Goal: Task Accomplishment & Management: Manage account settings

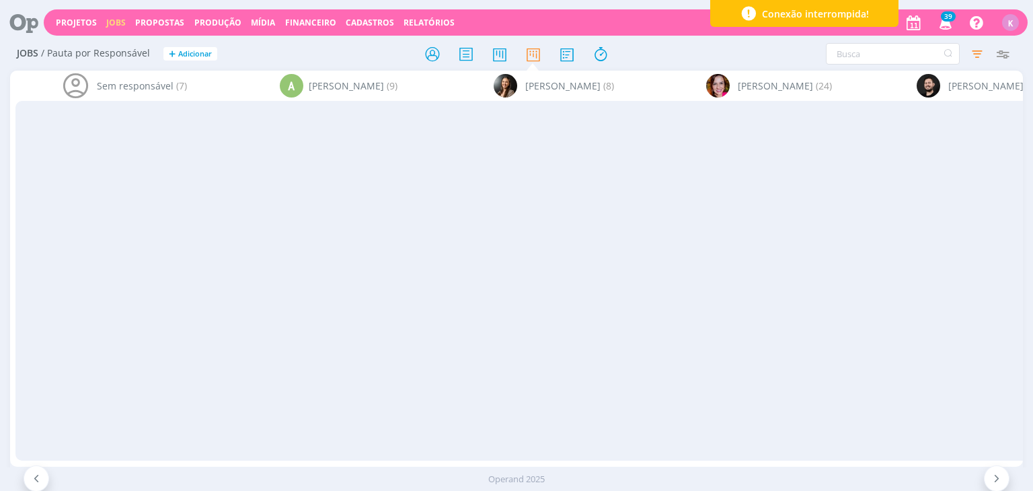
scroll to position [0, 2132]
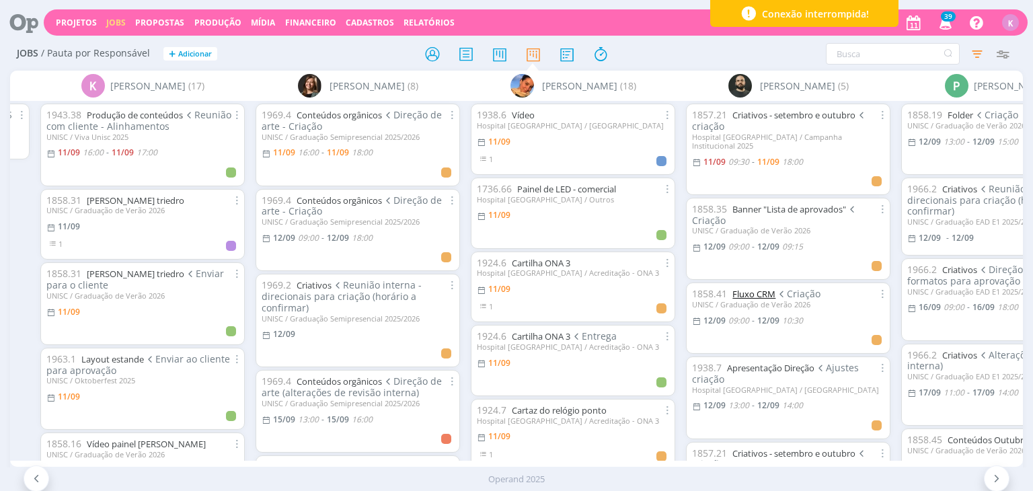
click at [768, 288] on link "Fluxo CRM" at bounding box center [753, 294] width 43 height 12
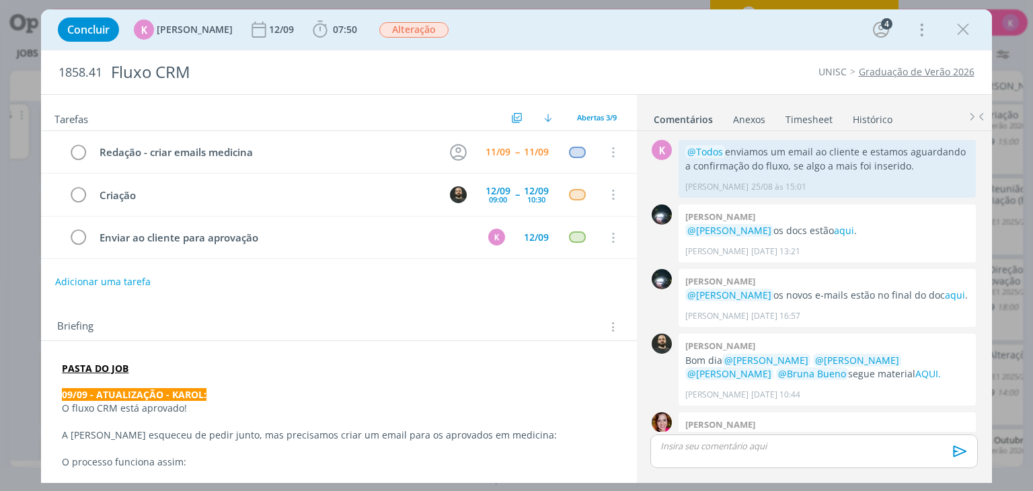
scroll to position [118, 0]
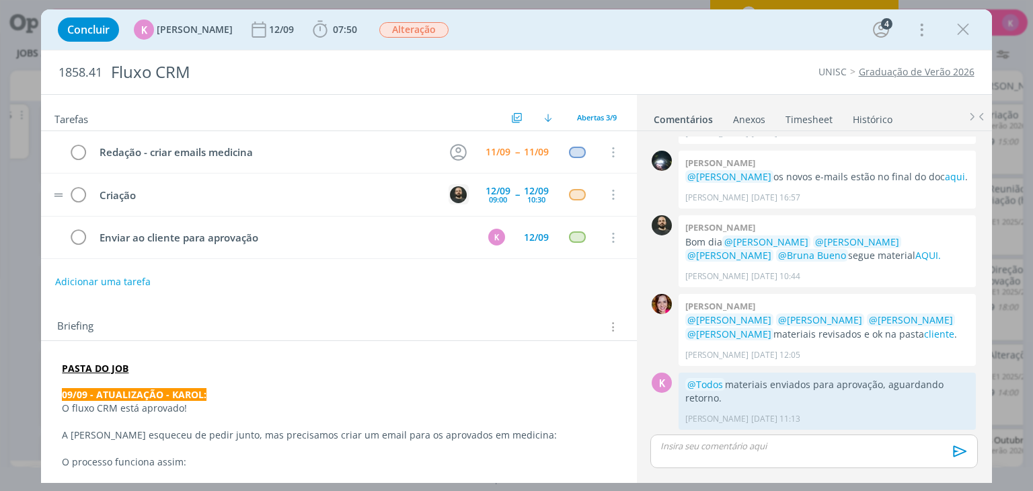
click at [450, 196] on img "dialog" at bounding box center [458, 194] width 17 height 17
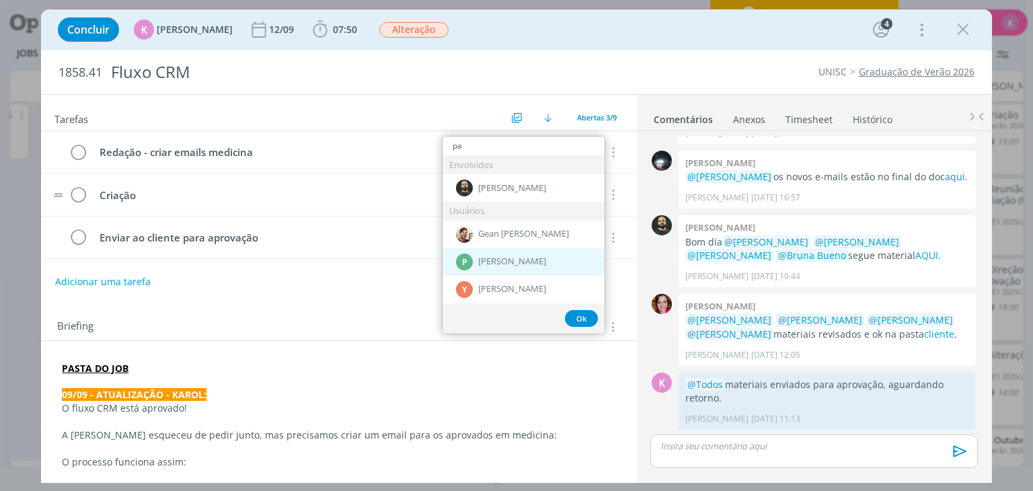
click at [500, 257] on span "[PERSON_NAME]" at bounding box center [512, 261] width 68 height 11
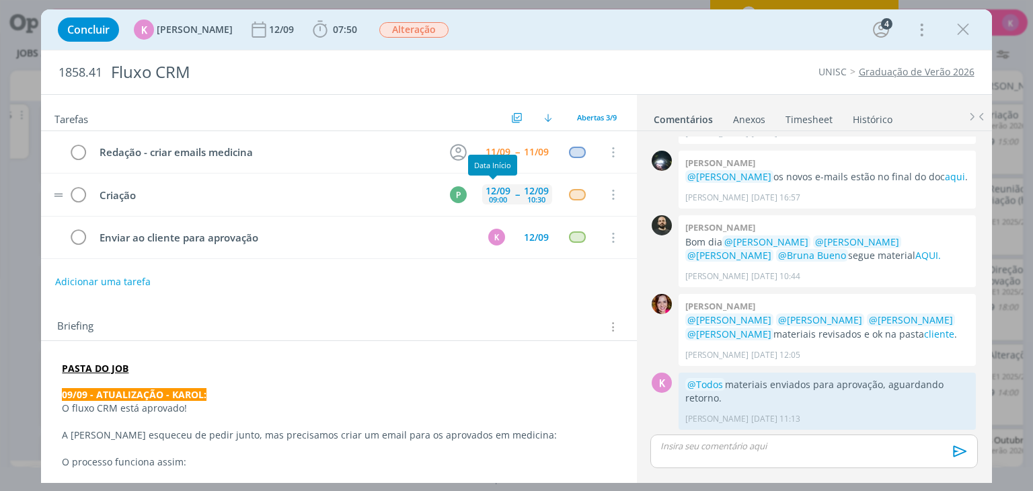
click at [501, 194] on div "12/09" at bounding box center [497, 190] width 25 height 9
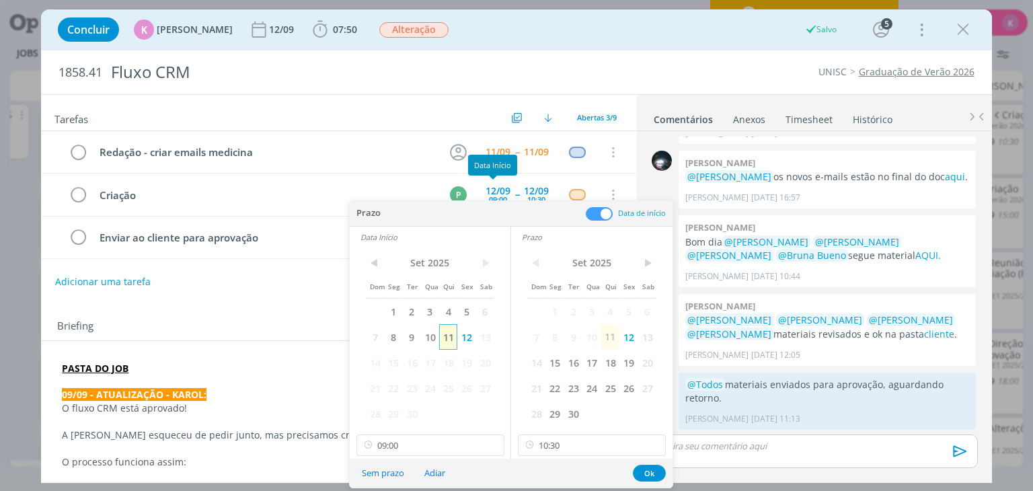
click at [448, 340] on span "11" at bounding box center [448, 337] width 18 height 26
drag, startPoint x: 607, startPoint y: 337, endPoint x: 561, endPoint y: 376, distance: 60.1
click at [608, 337] on span "11" at bounding box center [610, 337] width 18 height 26
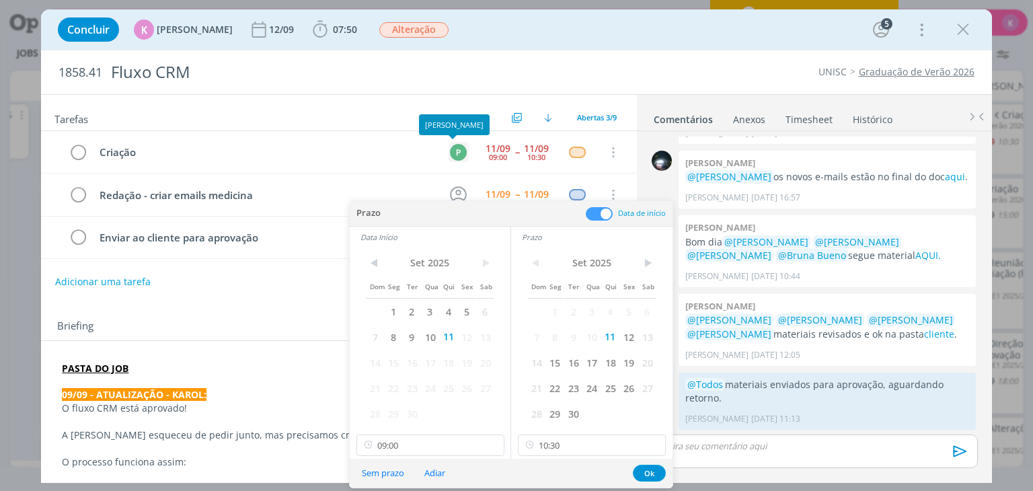
click at [451, 149] on div "P" at bounding box center [458, 152] width 17 height 17
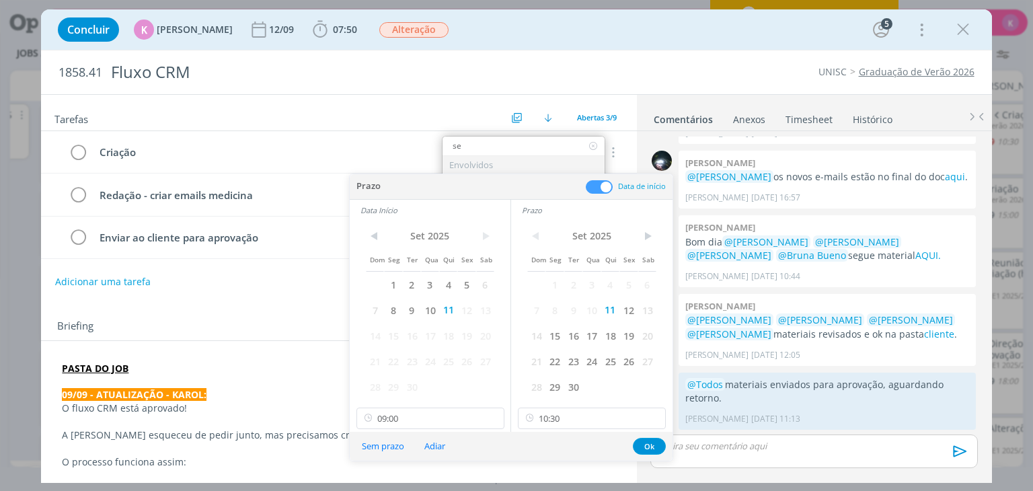
type input "se"
click at [496, 165] on div "Envolvidos" at bounding box center [523, 165] width 162 height 18
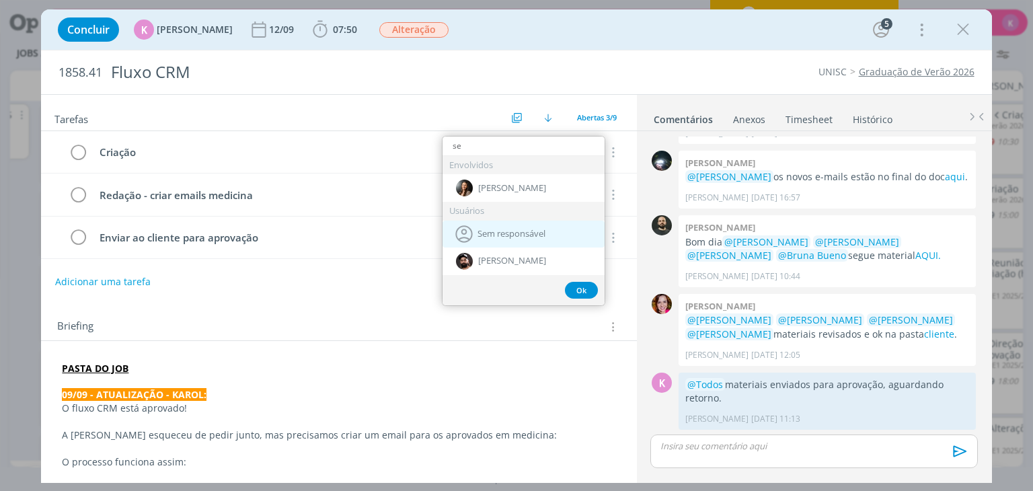
click at [487, 226] on div "Sem responsável" at bounding box center [523, 234] width 162 height 27
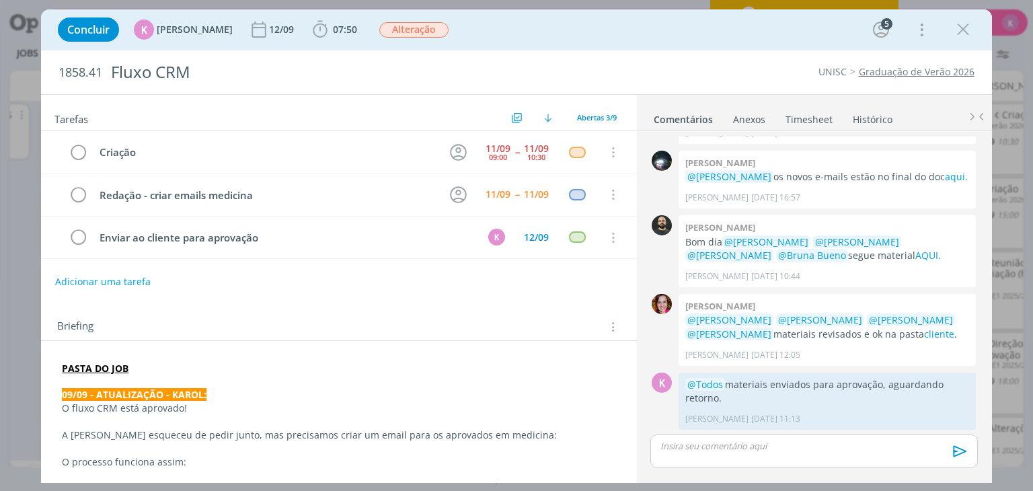
click at [917, 71] on link "Graduação de Verão 2026" at bounding box center [917, 71] width 116 height 13
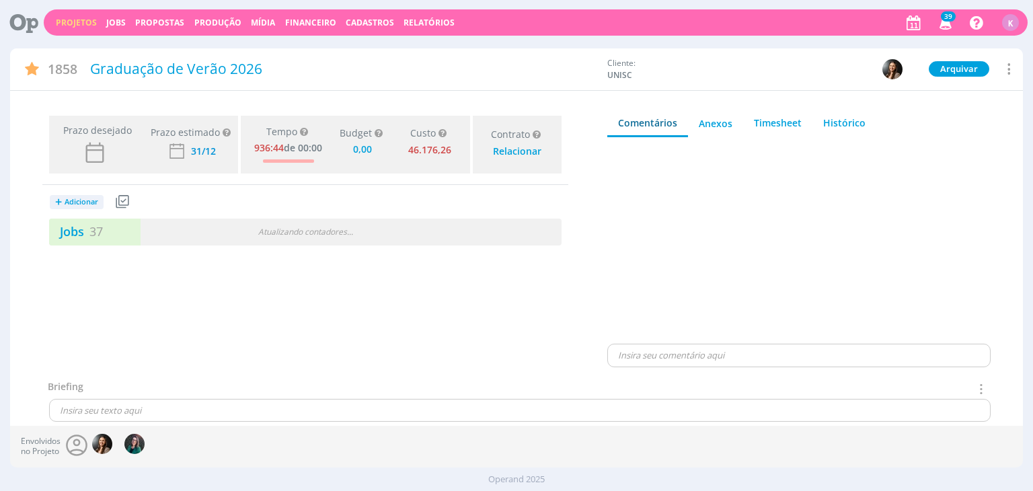
type input "0,00"
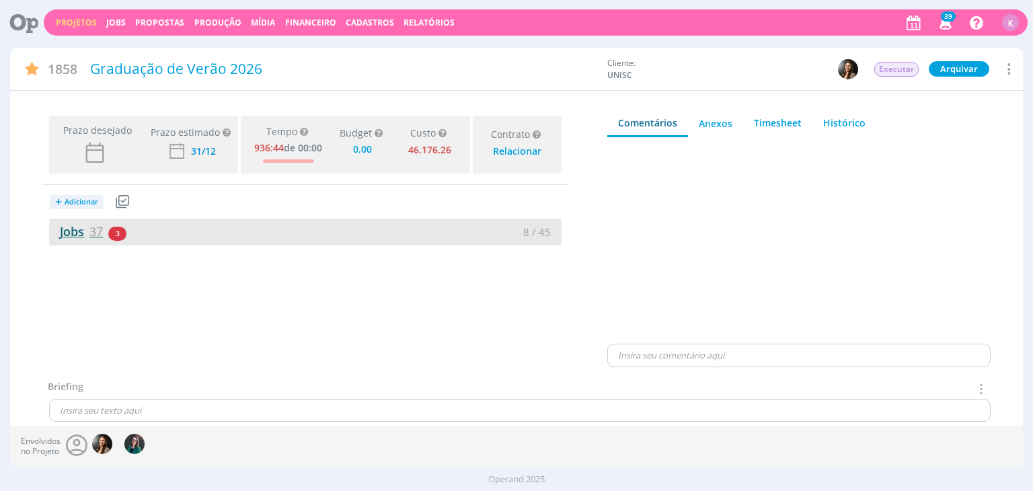
click at [90, 227] on span "37" at bounding box center [95, 231] width 13 height 16
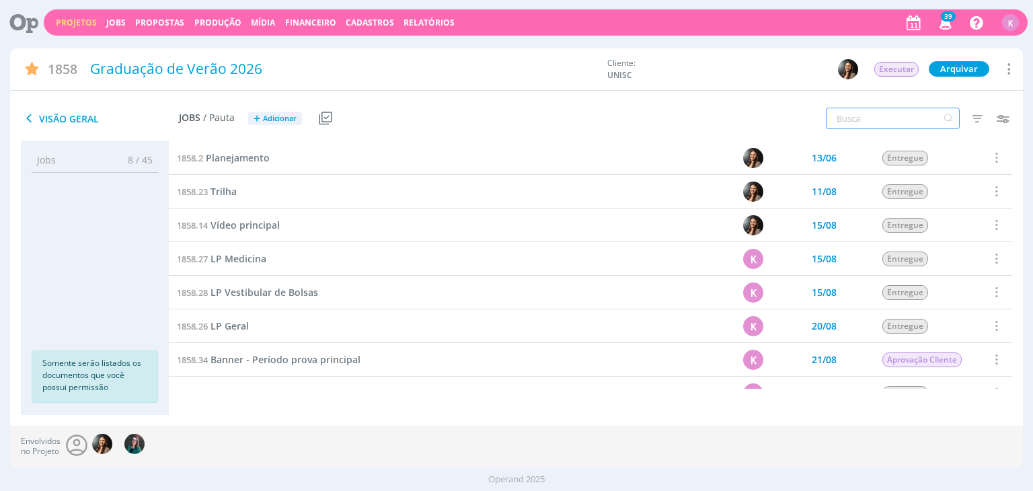
click at [869, 120] on input "text" at bounding box center [893, 119] width 134 height 22
type input "templates"
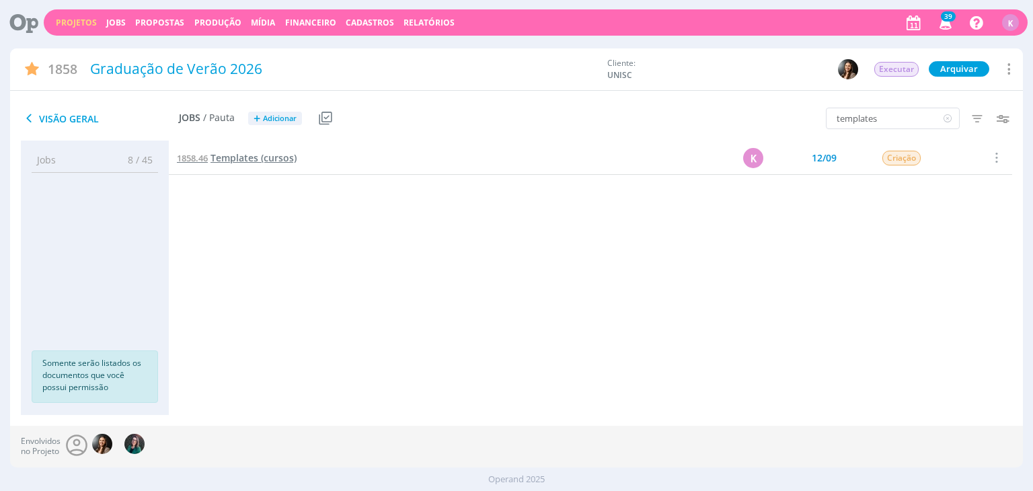
click at [207, 156] on span "1858.46" at bounding box center [192, 158] width 31 height 12
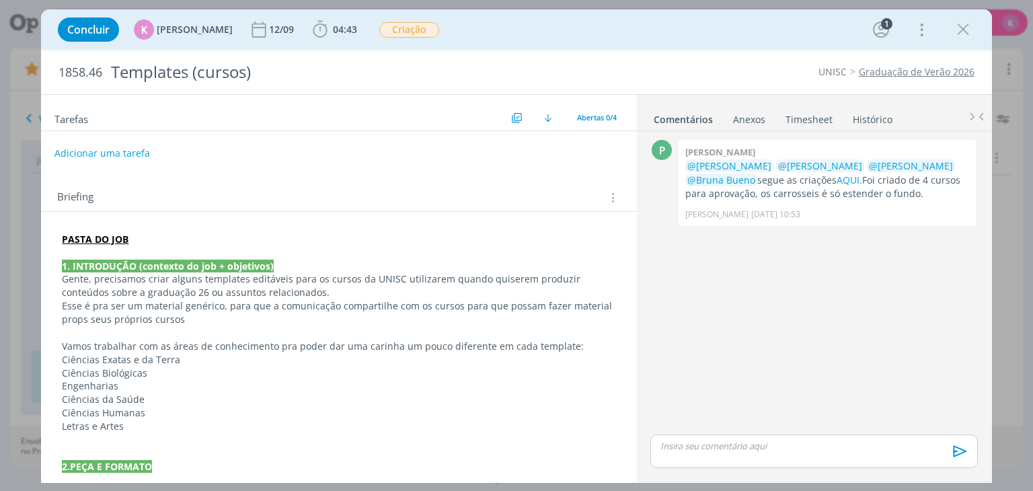
click at [139, 150] on button "Adicionar uma tarefa" at bounding box center [101, 153] width 95 height 23
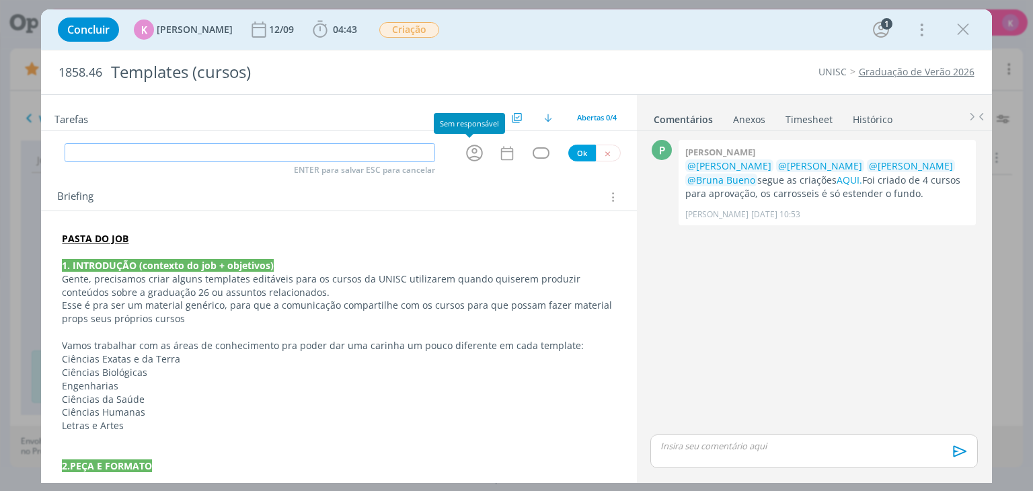
click at [468, 154] on icon "dialog" at bounding box center [474, 153] width 21 height 21
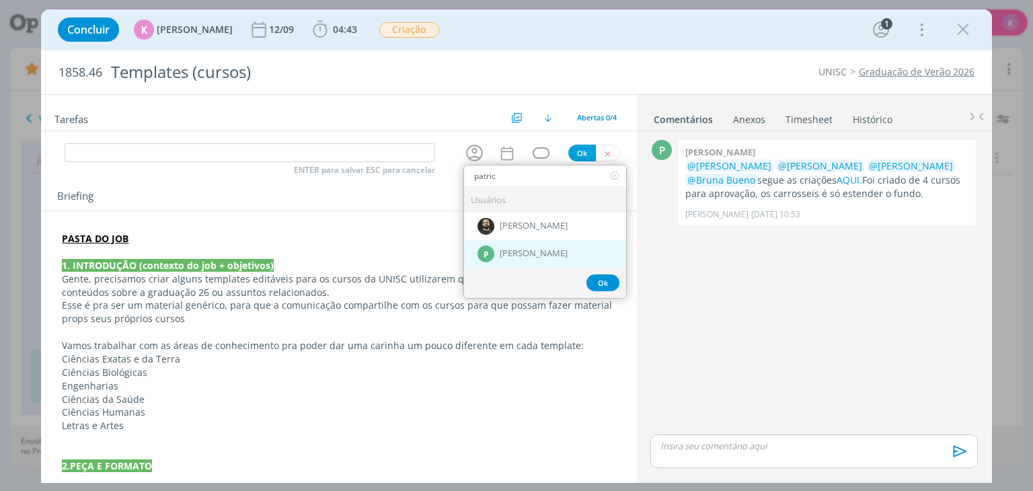
type input "patric"
click at [503, 253] on span "[PERSON_NAME]" at bounding box center [534, 254] width 68 height 11
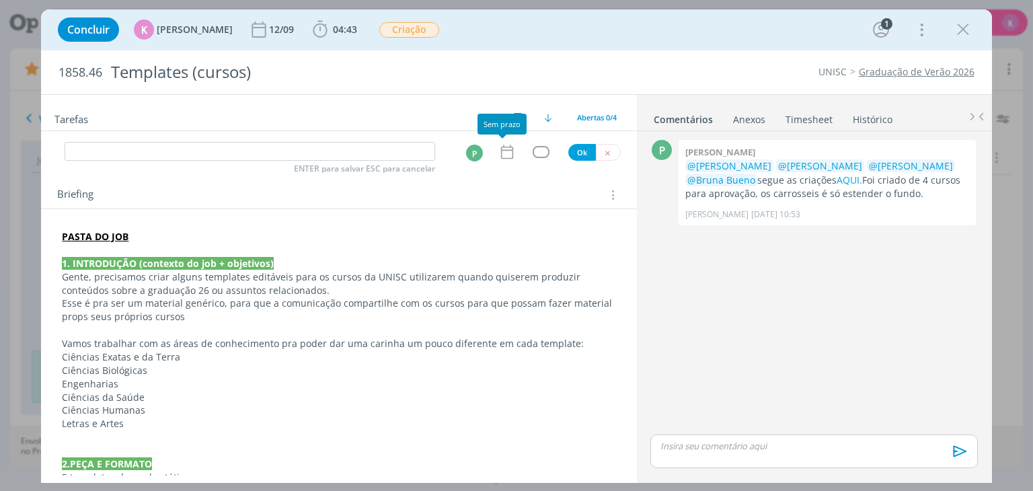
click at [503, 155] on icon "dialog" at bounding box center [506, 151] width 17 height 17
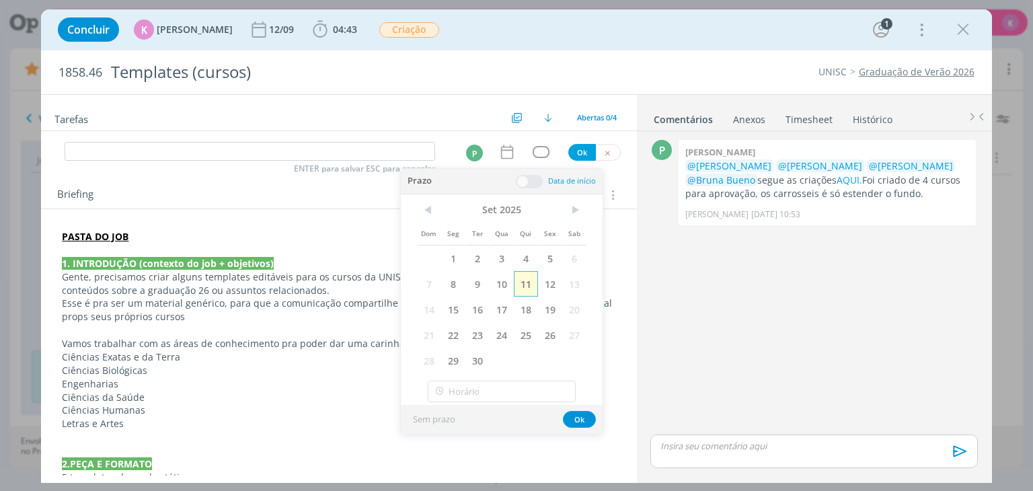
click at [522, 284] on span "11" at bounding box center [526, 284] width 24 height 26
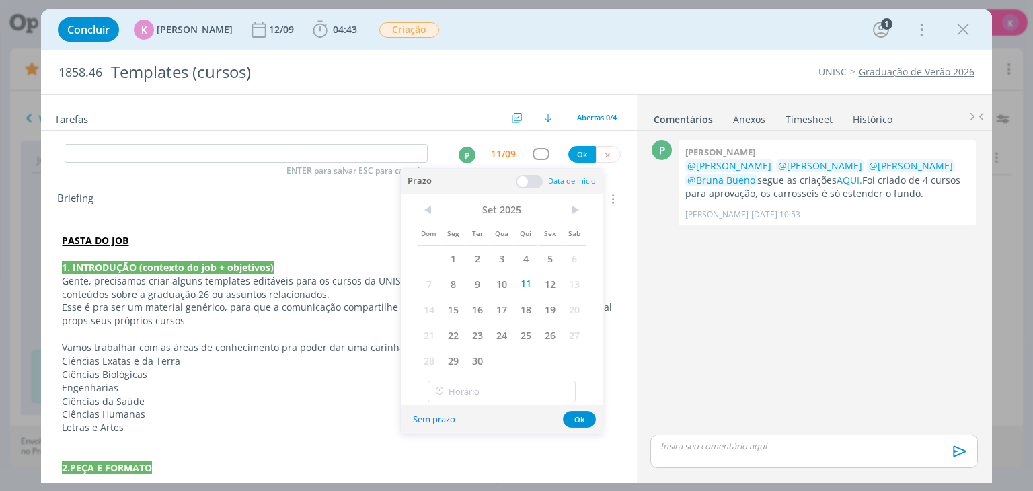
click at [530, 186] on span at bounding box center [529, 181] width 27 height 13
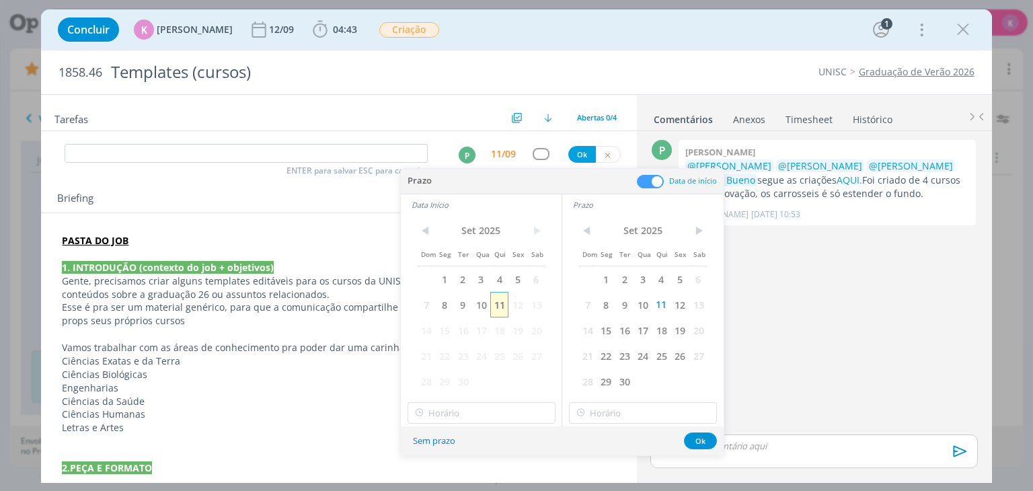
click at [506, 307] on span "11" at bounding box center [499, 305] width 18 height 26
click at [493, 415] on input "18:00" at bounding box center [481, 413] width 148 height 22
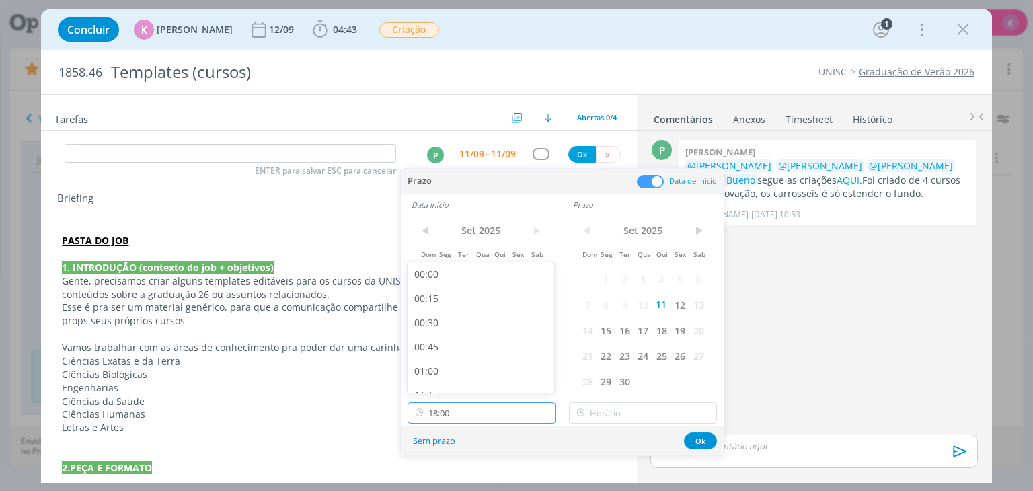
scroll to position [1640, 0]
click at [452, 329] on div "17:30" at bounding box center [482, 328] width 151 height 24
type input "17:30"
type input "18:00"
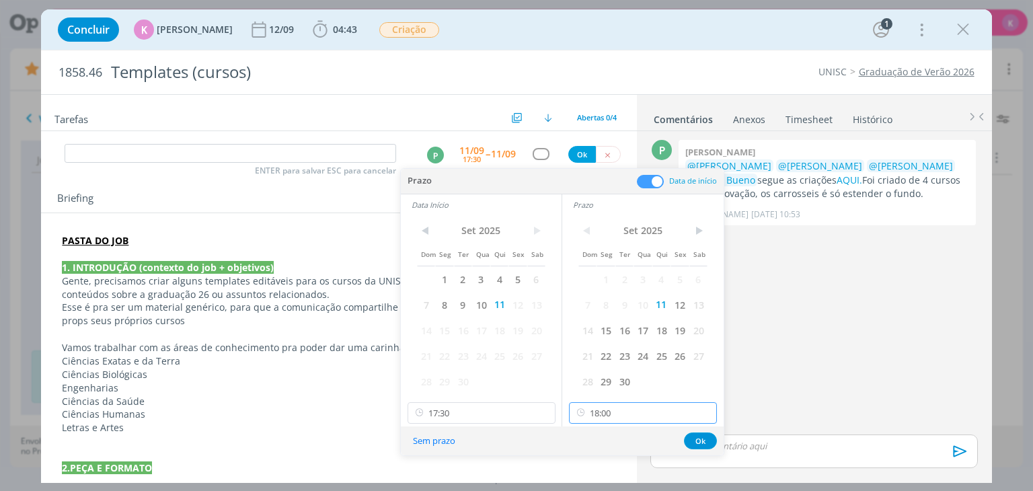
click at [624, 419] on input "18:00" at bounding box center [643, 413] width 148 height 22
click at [605, 377] on div "18:00" at bounding box center [644, 376] width 151 height 24
click at [699, 442] on button "Ok" at bounding box center [700, 440] width 33 height 17
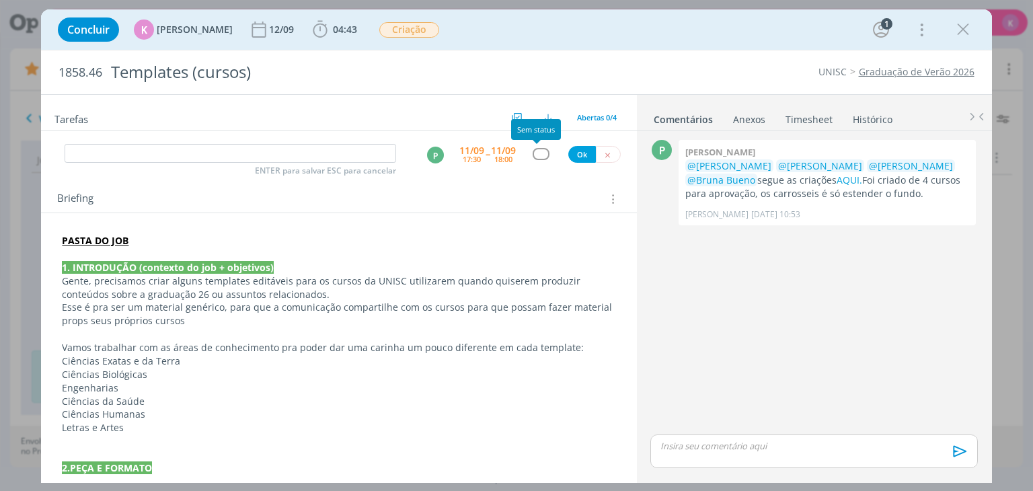
click at [532, 157] on div "dialog" at bounding box center [540, 153] width 17 height 11
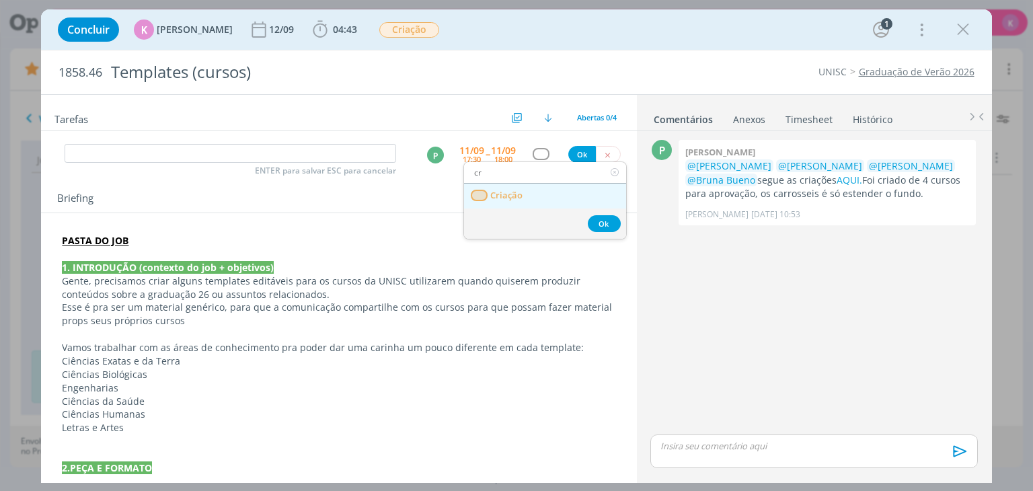
type input "cr"
click at [526, 192] on link "Criação" at bounding box center [545, 196] width 162 height 25
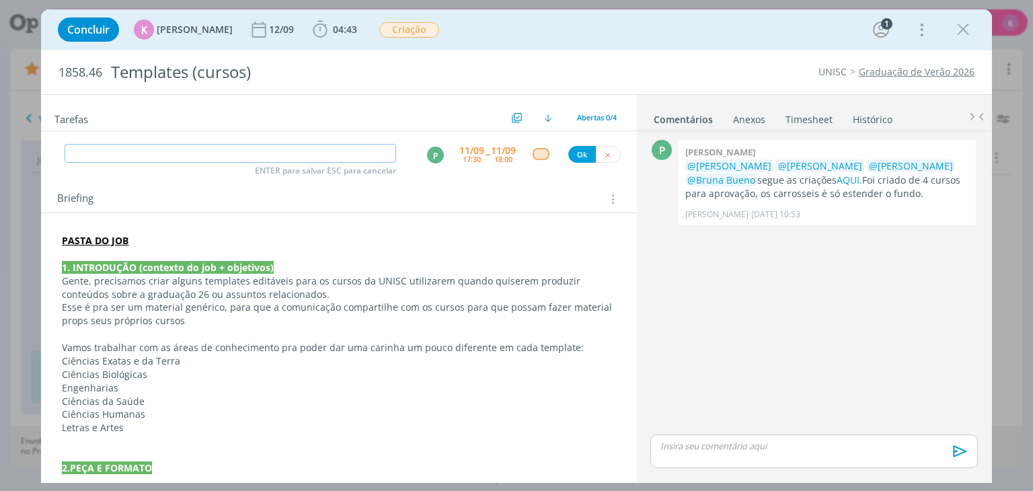
click at [319, 159] on input "dialog" at bounding box center [230, 153] width 331 height 19
type input "Criação"
click at [573, 151] on button "Ok" at bounding box center [582, 154] width 28 height 17
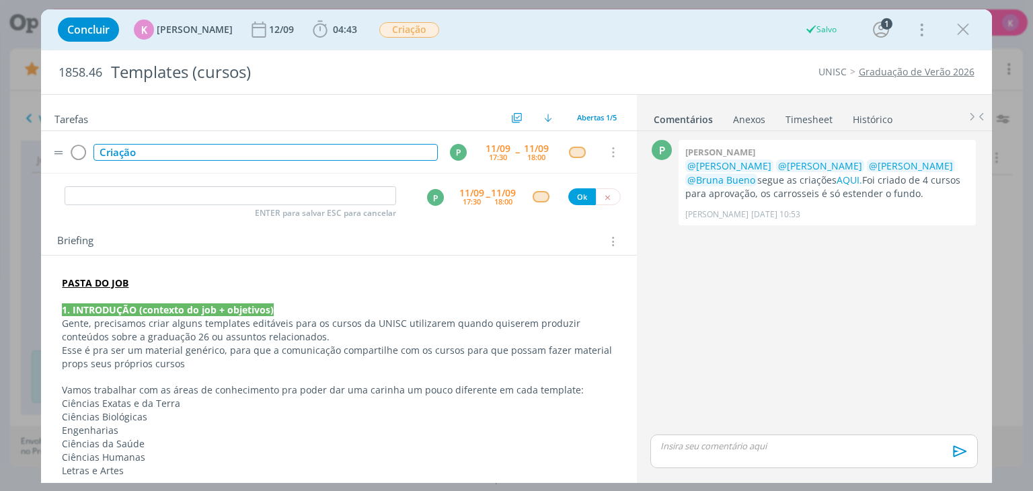
click at [102, 152] on div "Criação" at bounding box center [265, 152] width 344 height 17
copy div "Criação"
click at [208, 194] on input "dialog" at bounding box center [230, 195] width 331 height 19
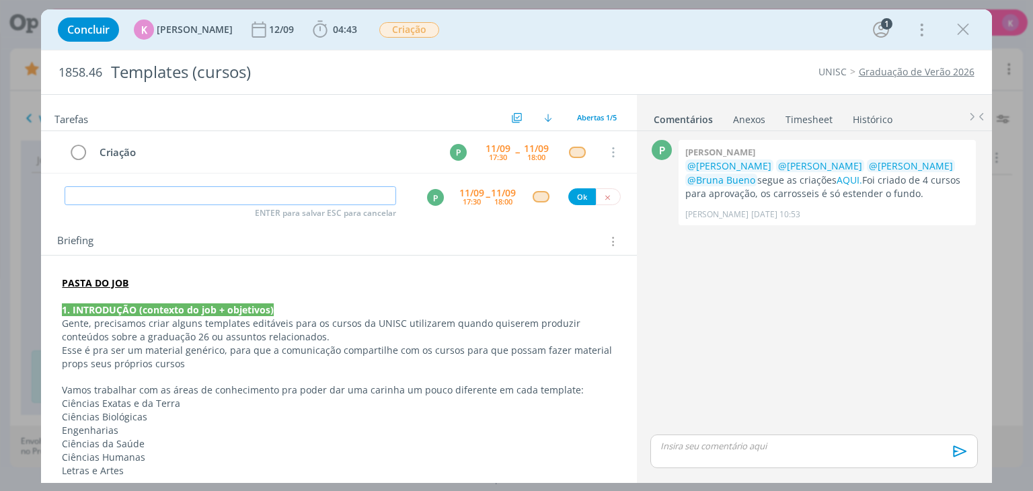
paste input "Criação"
type input "Criação"
click at [474, 198] on div "17:30" at bounding box center [472, 201] width 18 height 7
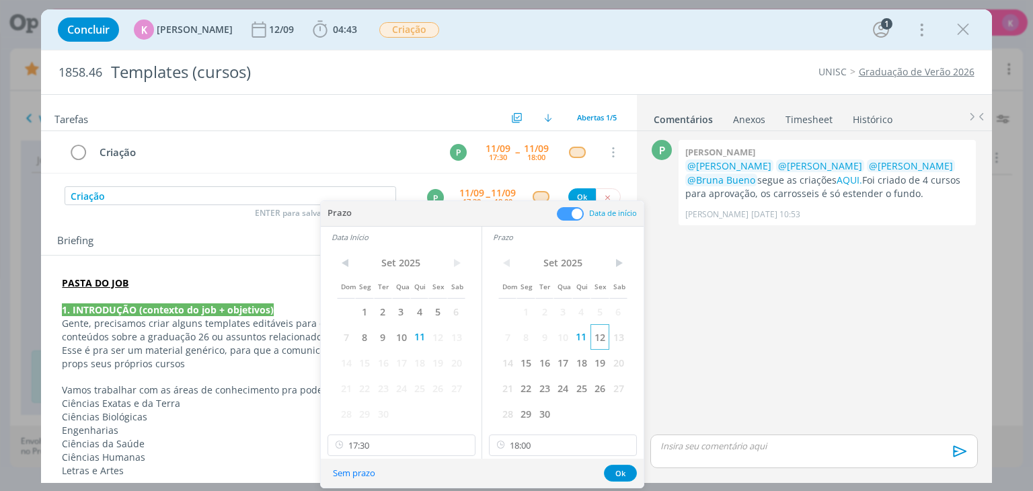
click at [599, 332] on span "12" at bounding box center [599, 337] width 18 height 26
click at [433, 340] on span "12" at bounding box center [437, 337] width 18 height 26
click at [624, 471] on button "Ok" at bounding box center [620, 473] width 33 height 17
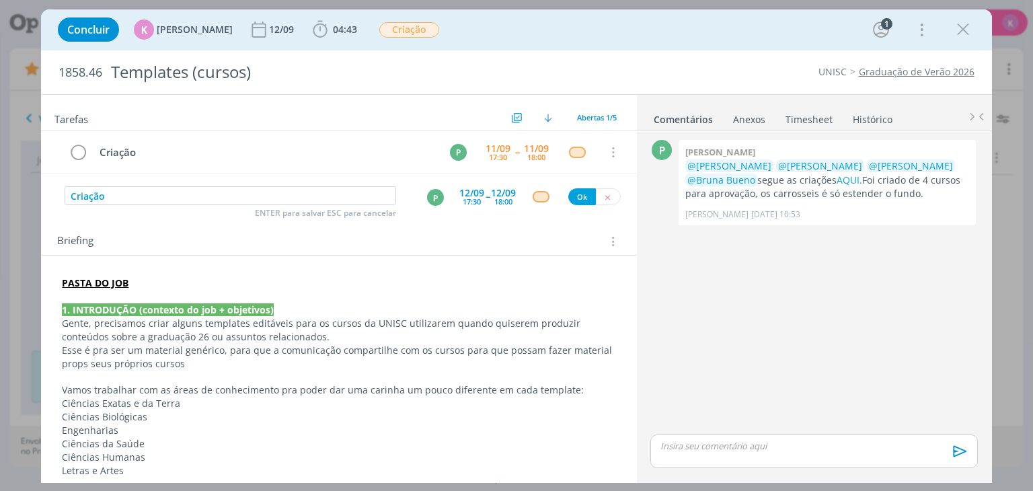
click at [476, 202] on div "12/09 17:30" at bounding box center [471, 196] width 25 height 24
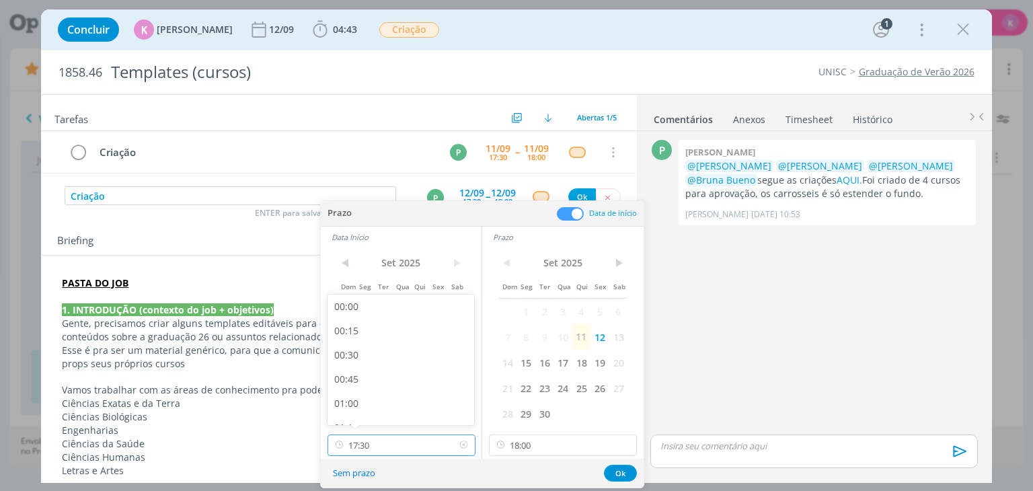
click at [411, 444] on input "17:30" at bounding box center [401, 445] width 148 height 22
click at [366, 396] on div "09:00" at bounding box center [402, 393] width 151 height 24
type input "09:00"
click at [524, 444] on input "18:00" at bounding box center [563, 445] width 148 height 22
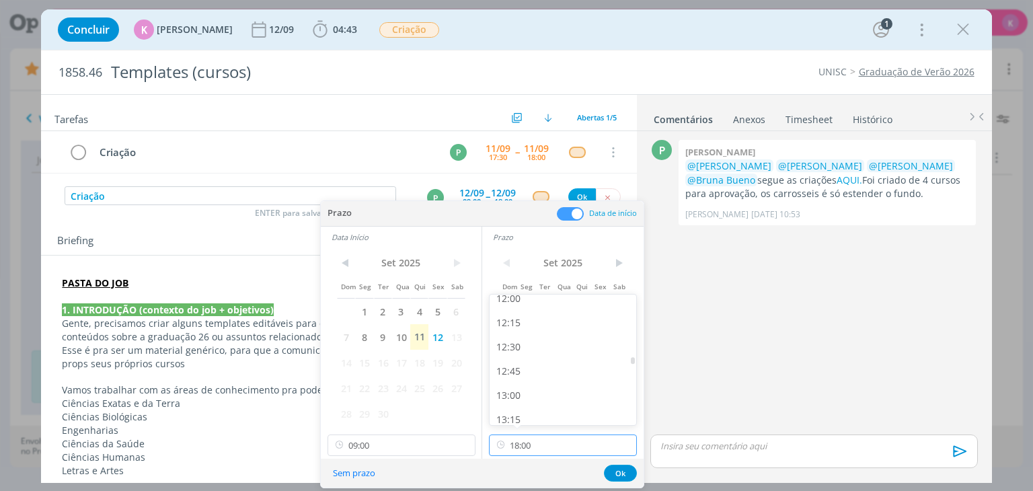
scroll to position [1103, 0]
click at [519, 363] on div "12:00" at bounding box center [564, 366] width 151 height 24
type input "12:00"
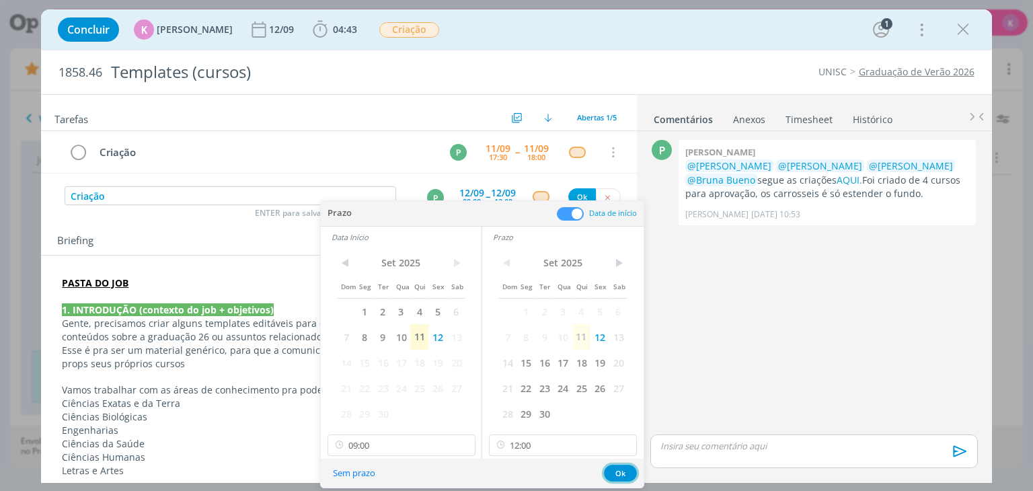
click at [623, 475] on button "Ok" at bounding box center [620, 473] width 33 height 17
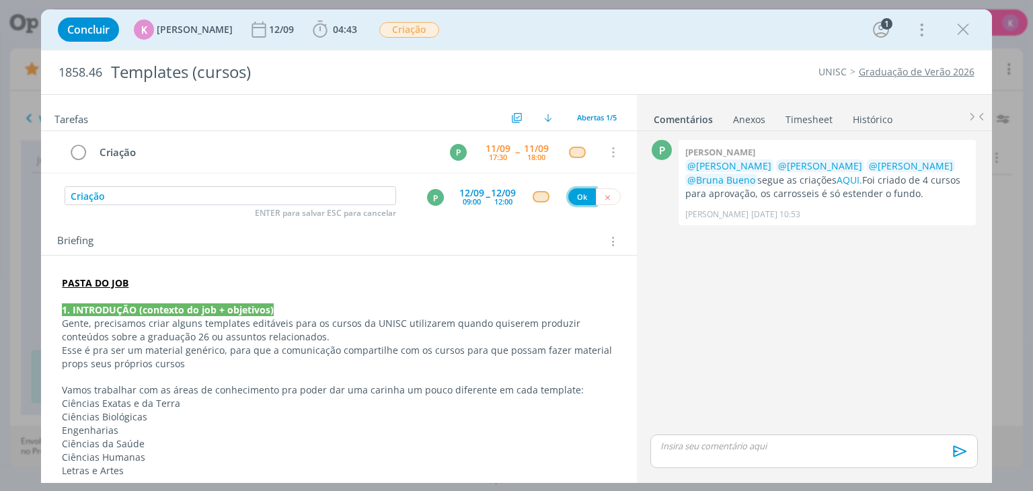
click at [575, 196] on button "Ok" at bounding box center [582, 196] width 28 height 17
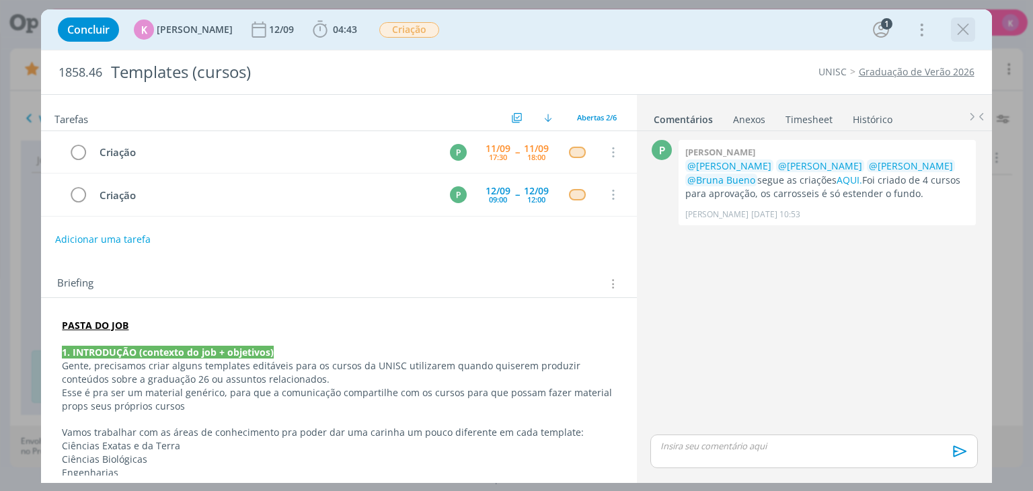
click at [965, 36] on icon "dialog" at bounding box center [963, 29] width 20 height 20
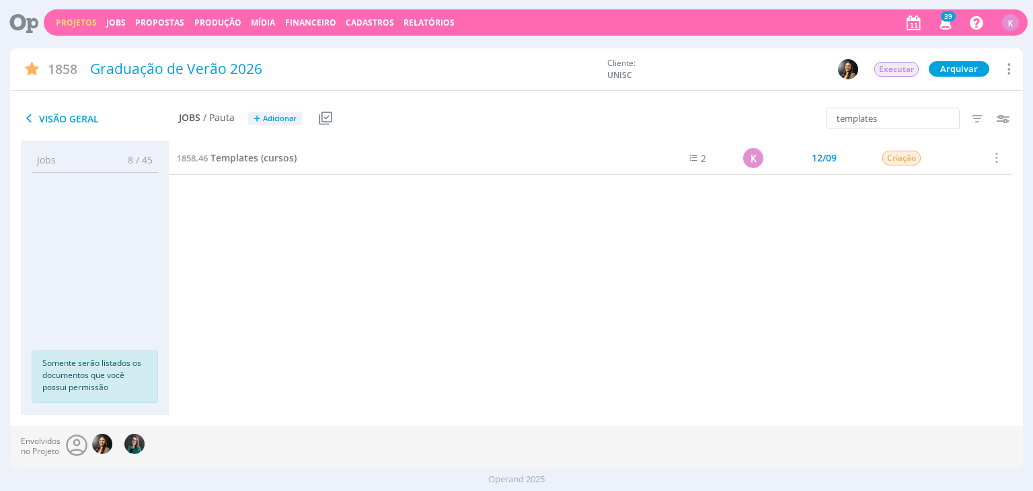
click at [70, 14] on div "Projetos Jobs Propostas Produção Mídia Financeiro Cadastros Relatórios 39 Notif…" at bounding box center [536, 22] width 984 height 26
click at [70, 24] on link "Projetos" at bounding box center [76, 22] width 41 height 11
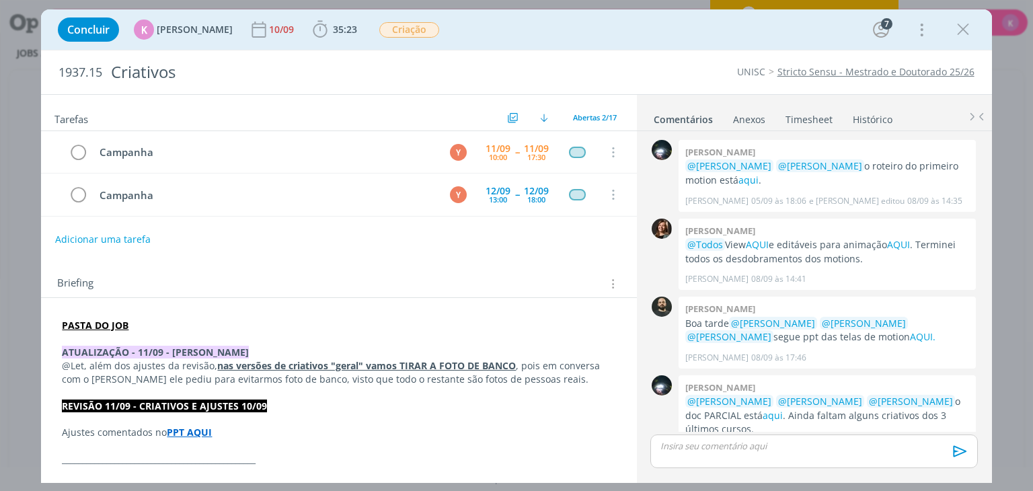
scroll to position [764, 0]
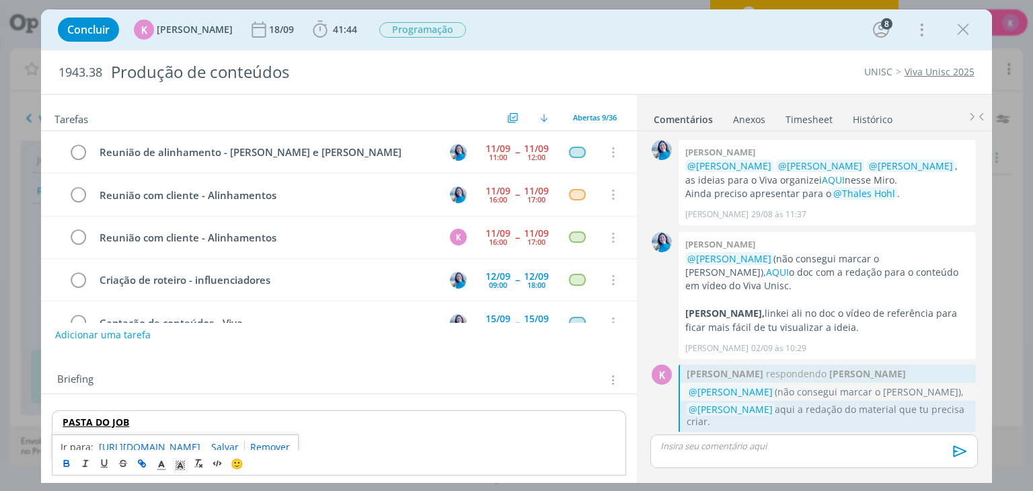
scroll to position [1371, 0]
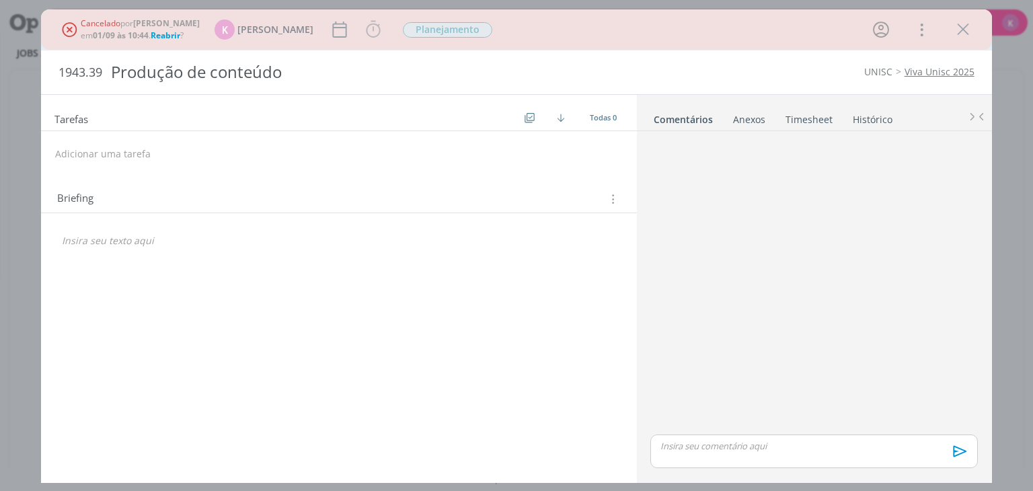
click at [922, 67] on link "Viva Unisc 2025" at bounding box center [939, 71] width 70 height 13
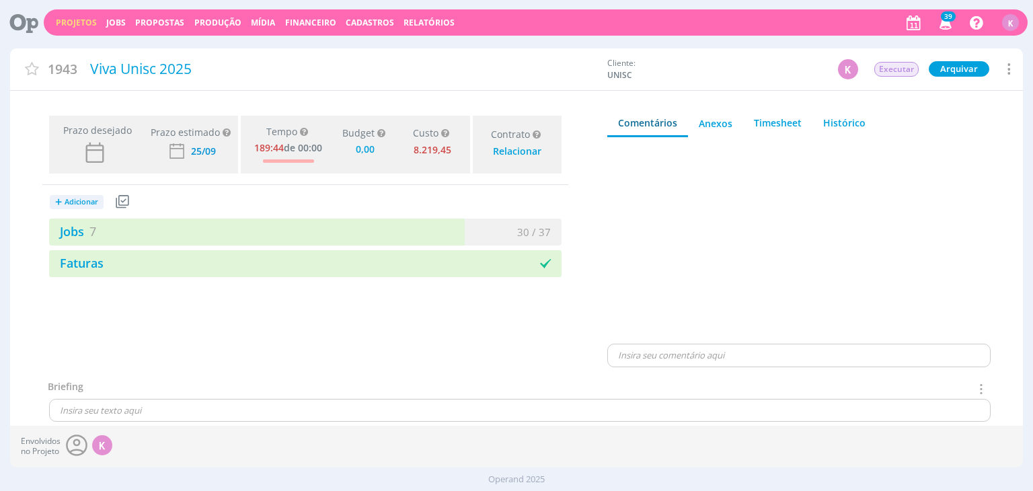
type input "0,00"
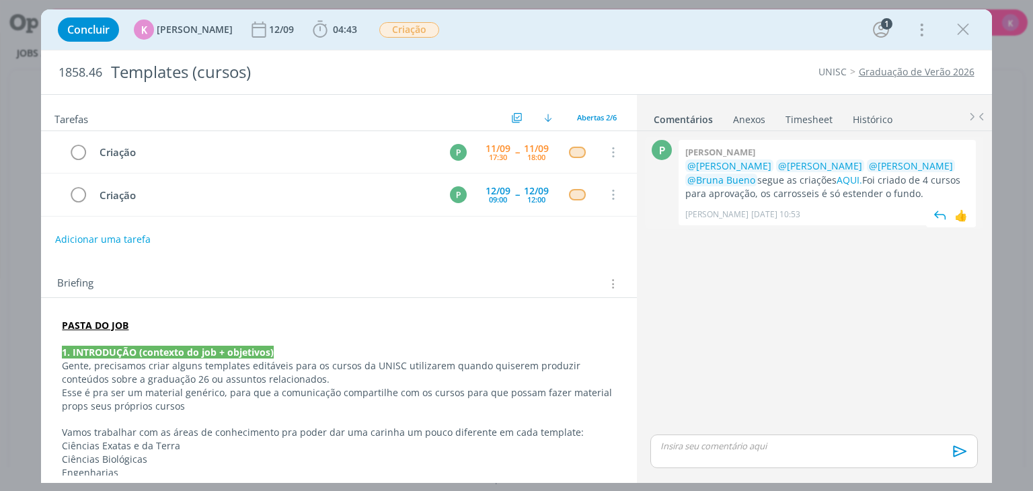
drag, startPoint x: 878, startPoint y: 180, endPoint x: 896, endPoint y: 190, distance: 20.8
click at [896, 190] on p "@[PERSON_NAME] @[PERSON_NAME] @[PERSON_NAME] @[PERSON_NAME] segue as criações A…" at bounding box center [827, 179] width 284 height 41
click at [862, 210] on span "[PERSON_NAME] [DATE] 10:53" at bounding box center [823, 214] width 277 height 12
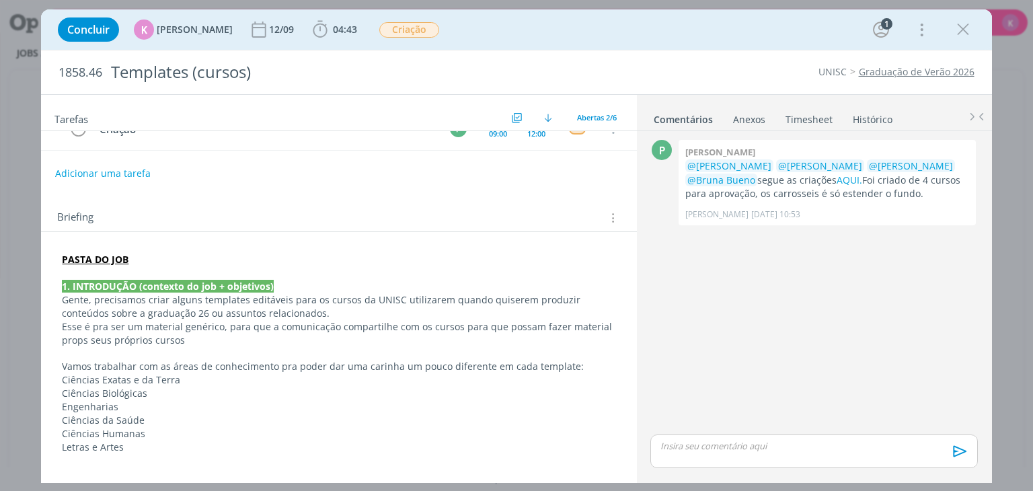
scroll to position [67, 0]
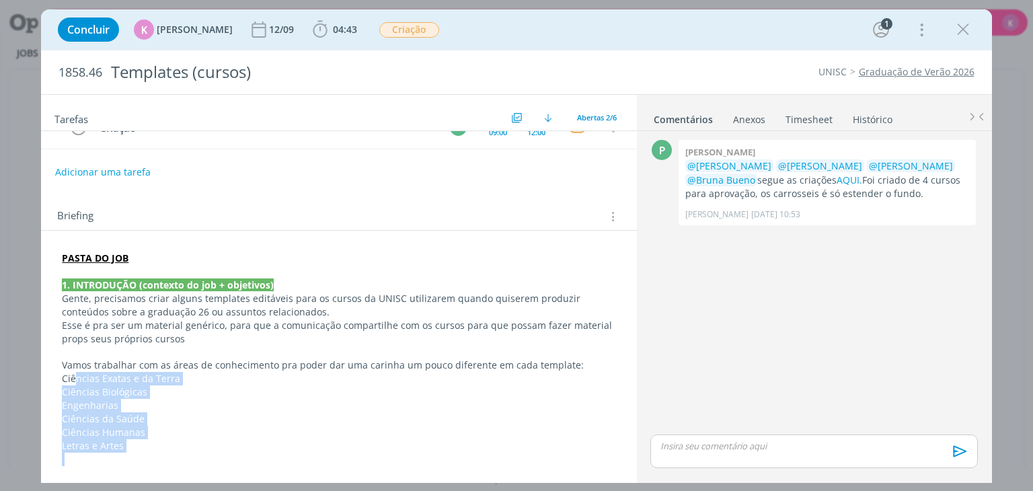
drag, startPoint x: 74, startPoint y: 377, endPoint x: 84, endPoint y: 439, distance: 63.3
click at [66, 450] on div "PASTA DO JOB 1. INTRODUÇÃO (contexto do job + objetivos) Gente, precisamos cria…" at bounding box center [338, 499] width 573 height 504
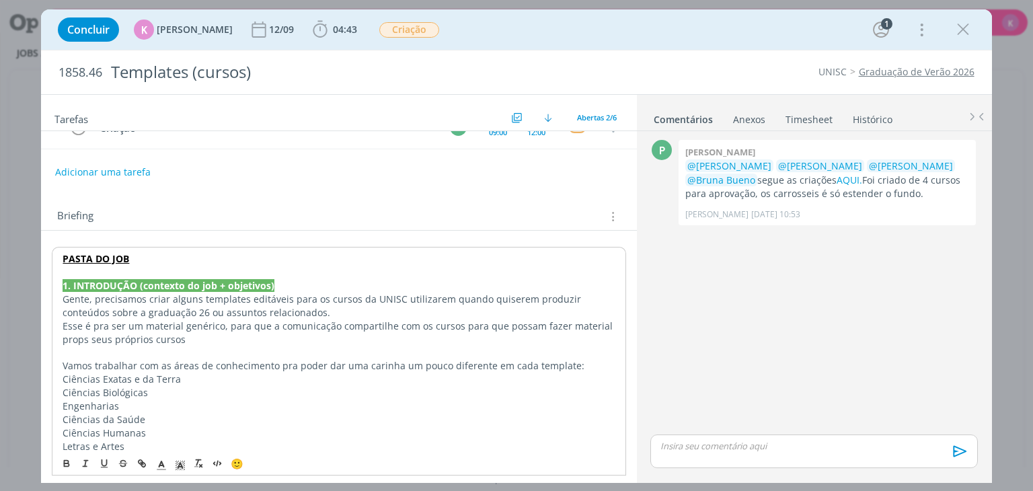
click at [211, 369] on p "Vamos trabalhar com as áreas de conhecimento pra poder dar uma carinha um pouco…" at bounding box center [339, 365] width 552 height 13
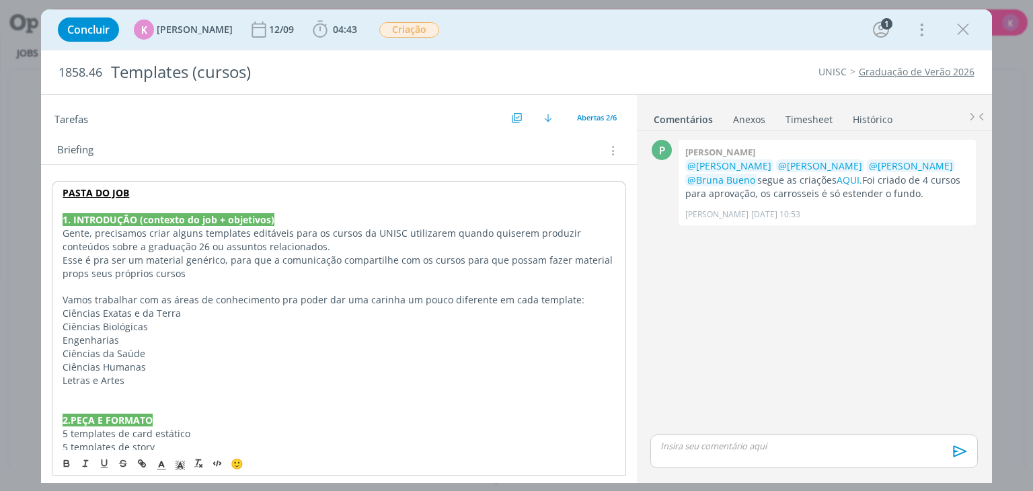
scroll to position [134, 0]
click at [86, 319] on p "Ciências Biológicas" at bounding box center [339, 325] width 552 height 13
click at [769, 438] on div "dialog" at bounding box center [813, 451] width 327 height 34
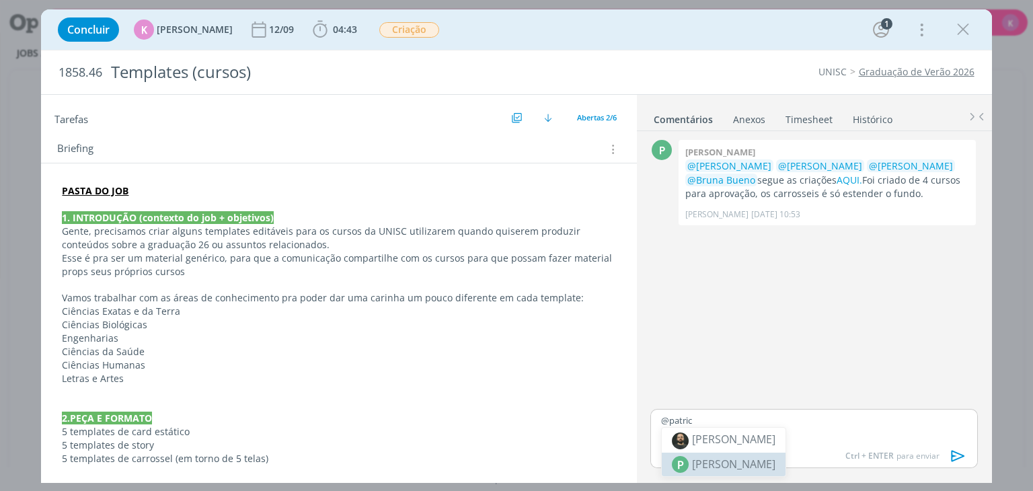
click at [740, 468] on span "[PERSON_NAME]" at bounding box center [733, 464] width 83 height 16
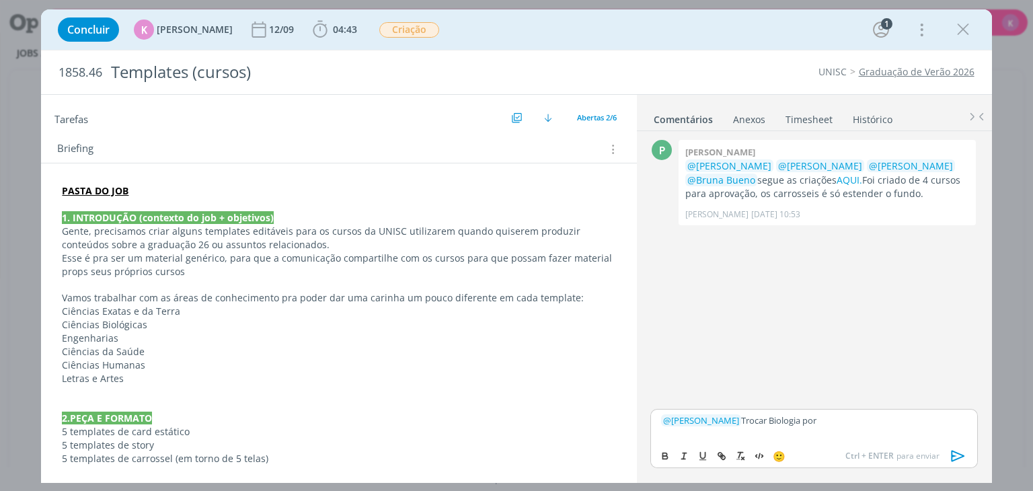
click at [127, 325] on p "Ciências Biológicas" at bounding box center [338, 324] width 553 height 13
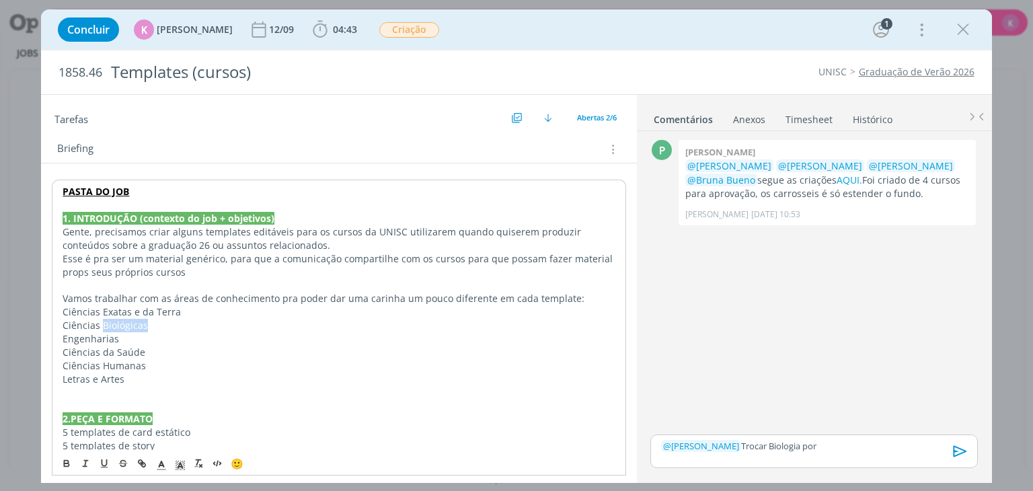
click at [127, 325] on p "Ciências Biológicas" at bounding box center [339, 325] width 552 height 13
click at [126, 327] on p "Ciências Biológicas" at bounding box center [339, 325] width 552 height 13
copy p "Ciências Biológicas"
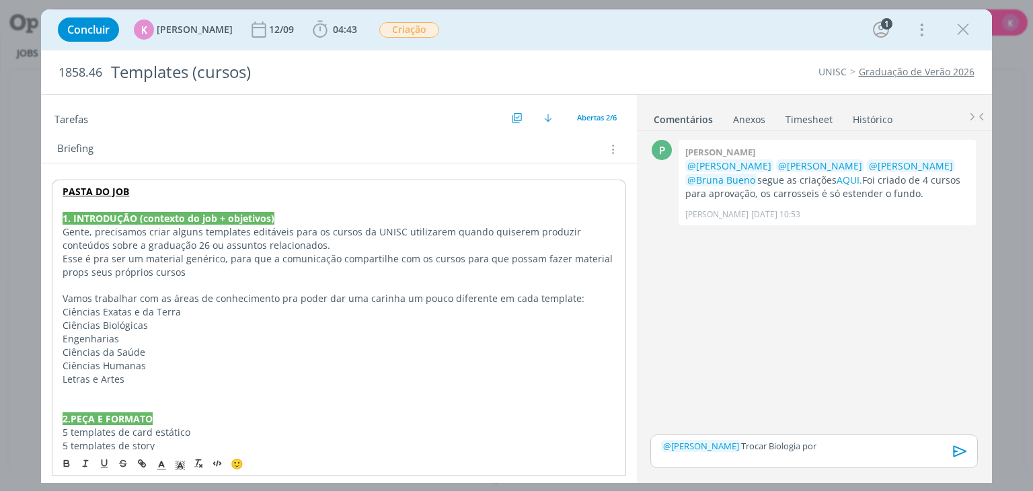
click at [831, 442] on p "﻿ @ Patrick Meireles ﻿ Trocar Biologia por" at bounding box center [813, 446] width 305 height 12
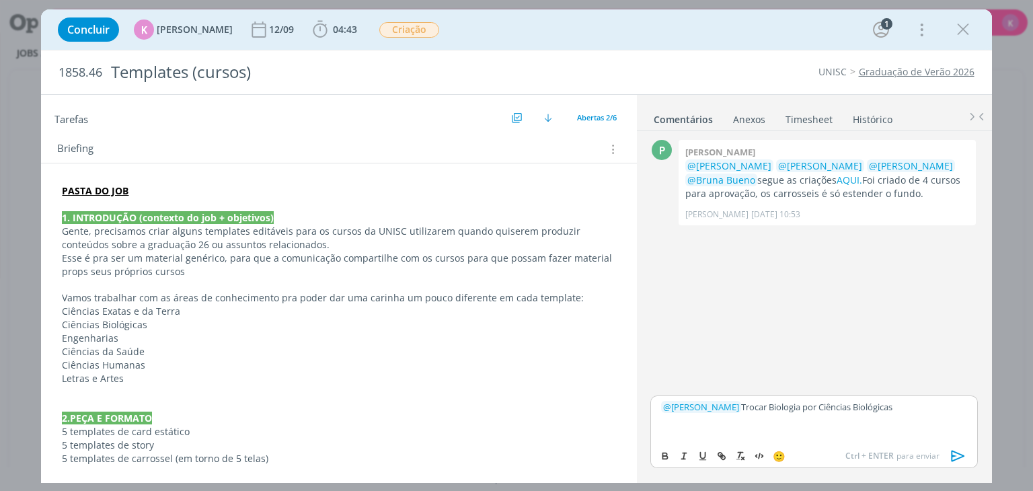
click at [959, 457] on icon "dialog" at bounding box center [958, 456] width 20 height 20
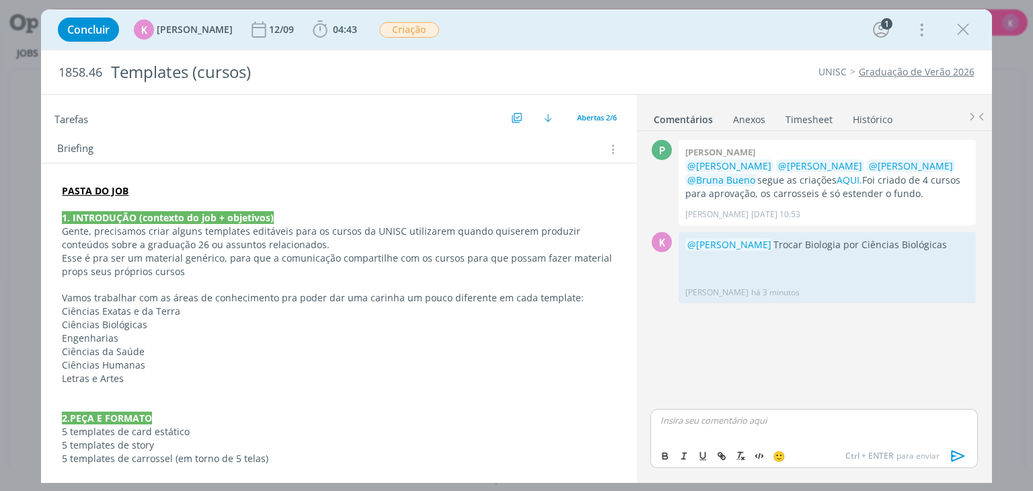
scroll to position [0, 0]
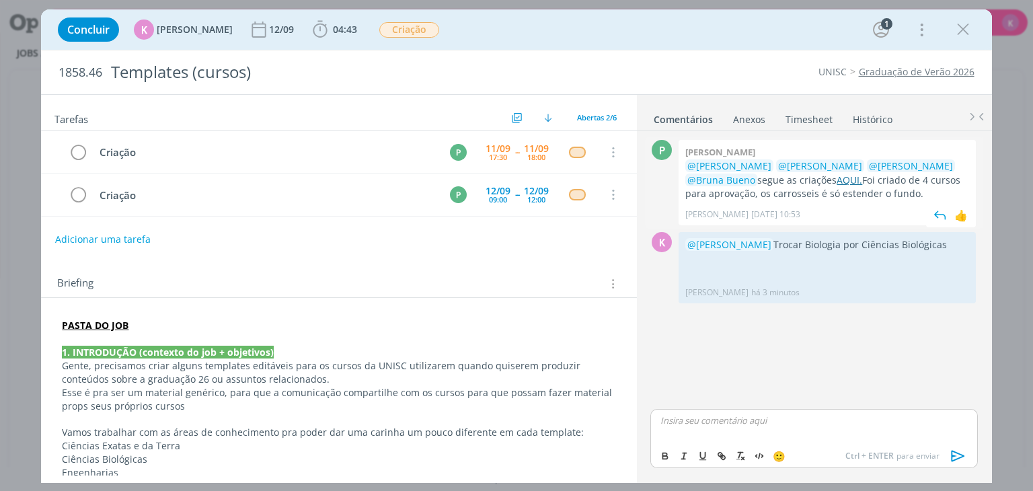
click at [836, 184] on link "AQUI." at bounding box center [849, 179] width 26 height 13
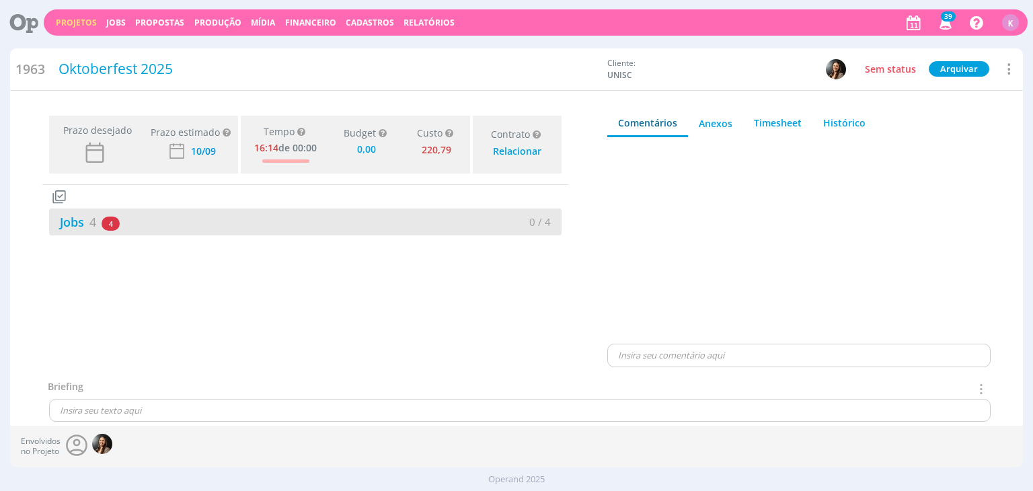
click at [97, 221] on div "Jobs 4 4 atrasados" at bounding box center [177, 222] width 256 height 18
type input "0,00"
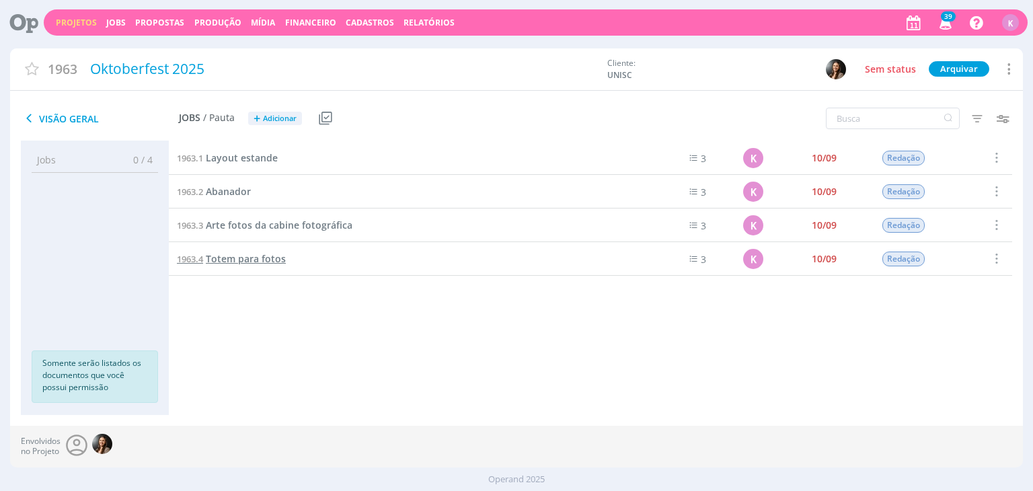
click at [227, 262] on span "Totem para fotos" at bounding box center [246, 258] width 80 height 13
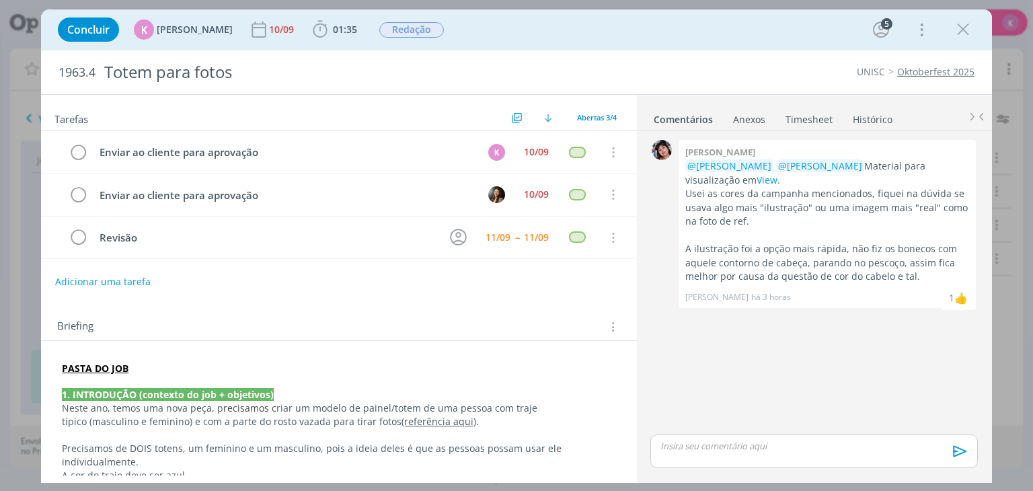
scroll to position [67, 0]
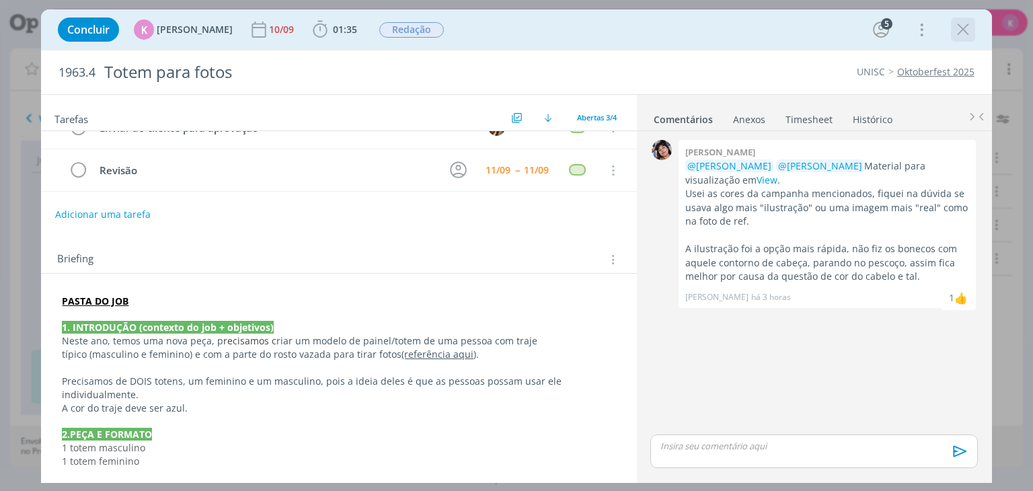
click at [965, 38] on icon "dialog" at bounding box center [963, 29] width 20 height 20
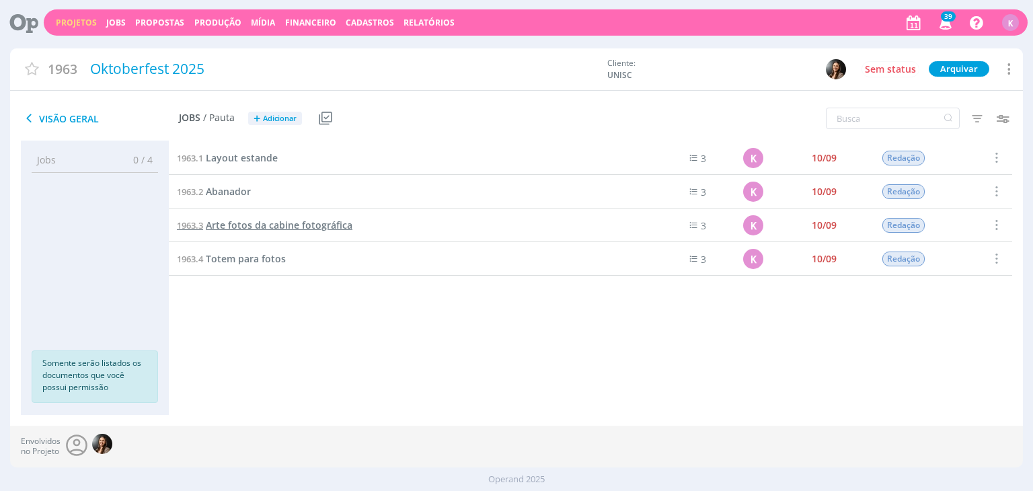
click at [247, 227] on span "Arte fotos da cabine fotográfica" at bounding box center [279, 225] width 147 height 13
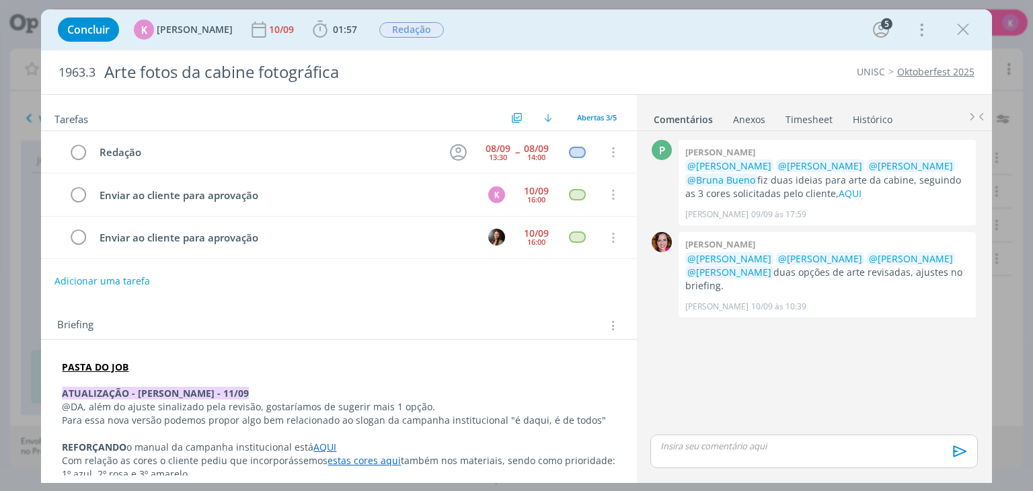
click at [94, 281] on button "Adicionar uma tarefa" at bounding box center [101, 281] width 95 height 23
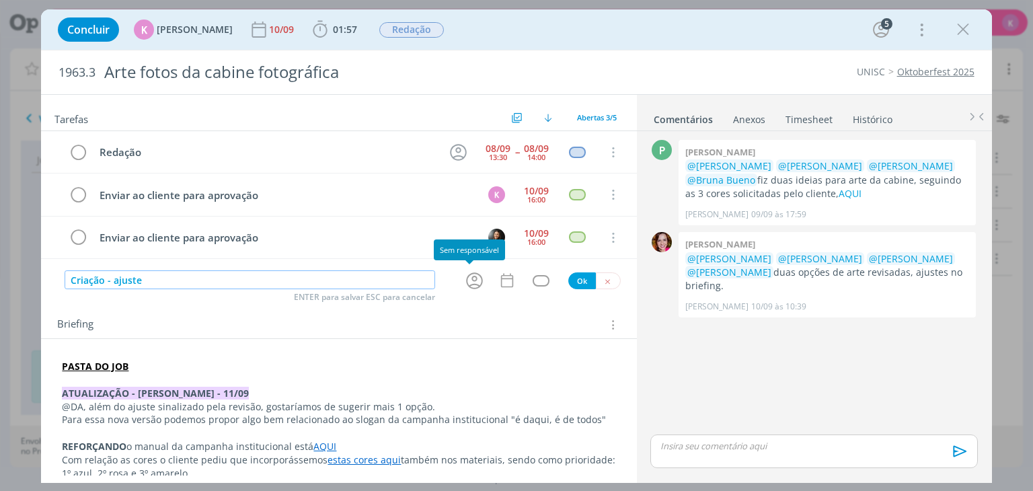
click at [473, 280] on icon "dialog" at bounding box center [474, 280] width 21 height 21
type input "Criação - ajuste"
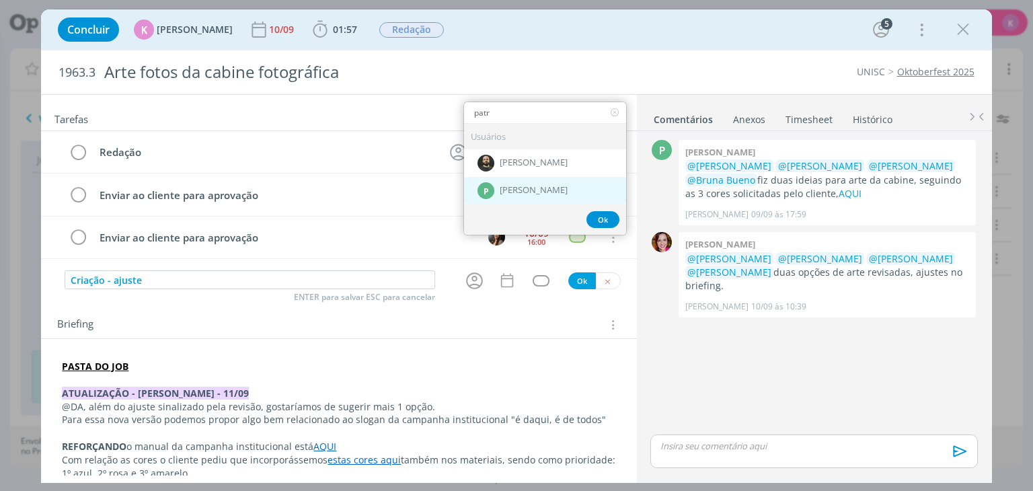
type input "patr"
click at [556, 195] on div "P Patrick Meireles" at bounding box center [545, 191] width 162 height 28
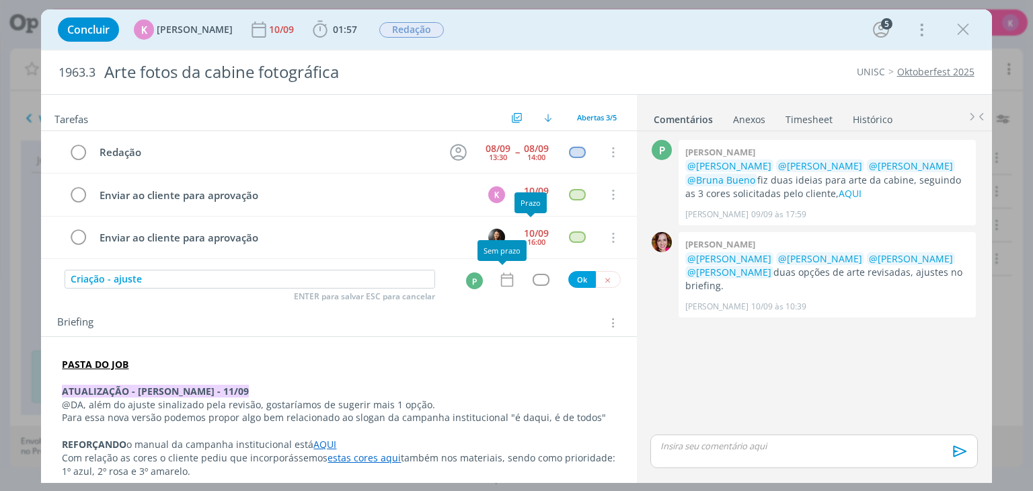
click at [503, 272] on icon "dialog" at bounding box center [506, 279] width 12 height 14
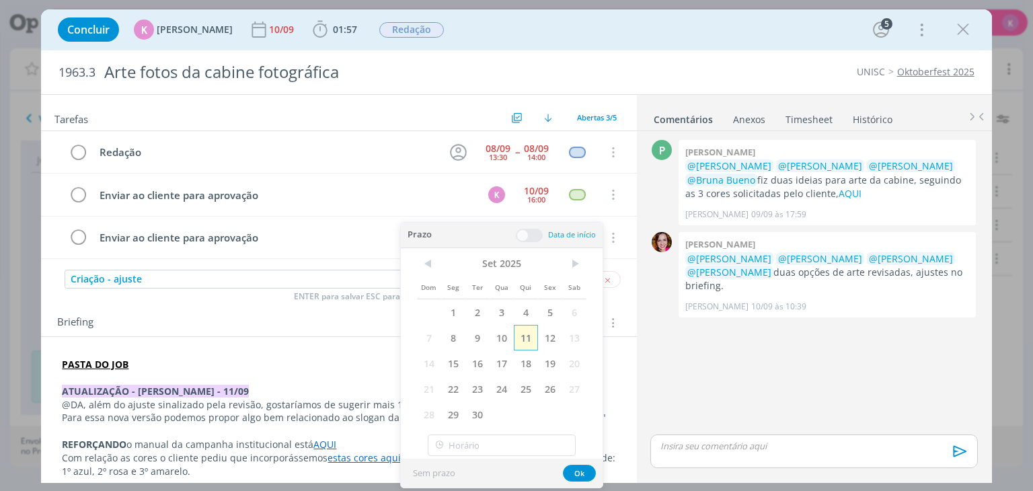
click at [524, 331] on span "11" at bounding box center [526, 338] width 24 height 26
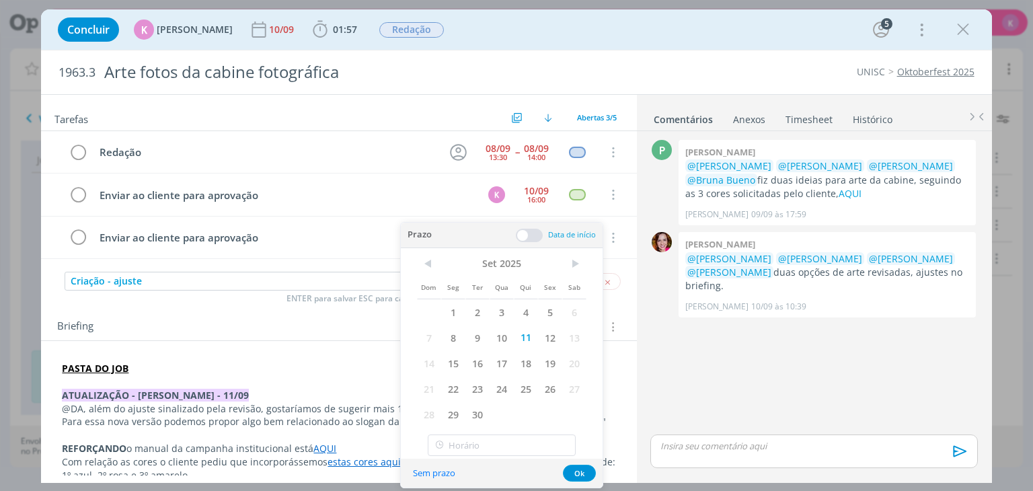
click at [526, 229] on span at bounding box center [529, 235] width 27 height 13
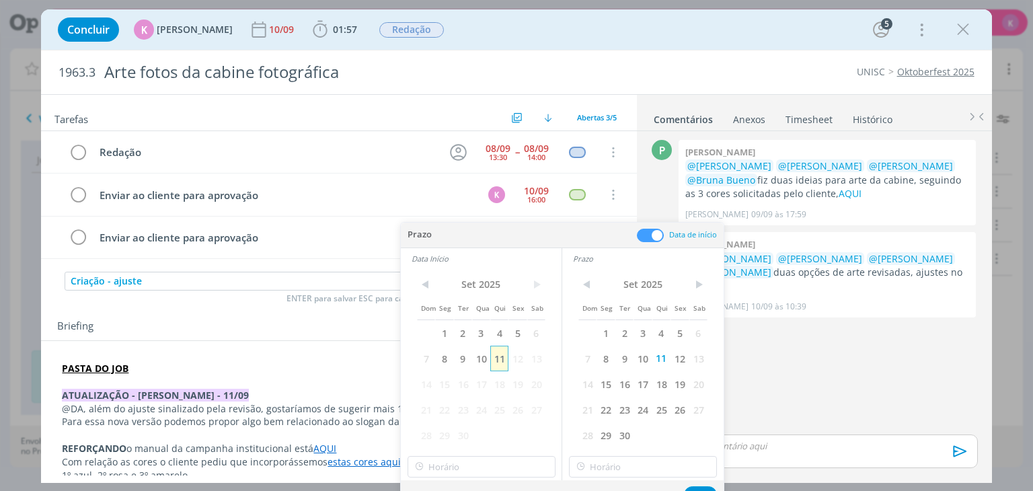
click at [503, 355] on span "11" at bounding box center [499, 359] width 18 height 26
click at [483, 456] on input "18:00" at bounding box center [481, 467] width 148 height 22
click at [452, 409] on div "17:45" at bounding box center [482, 406] width 151 height 24
type input "17:45"
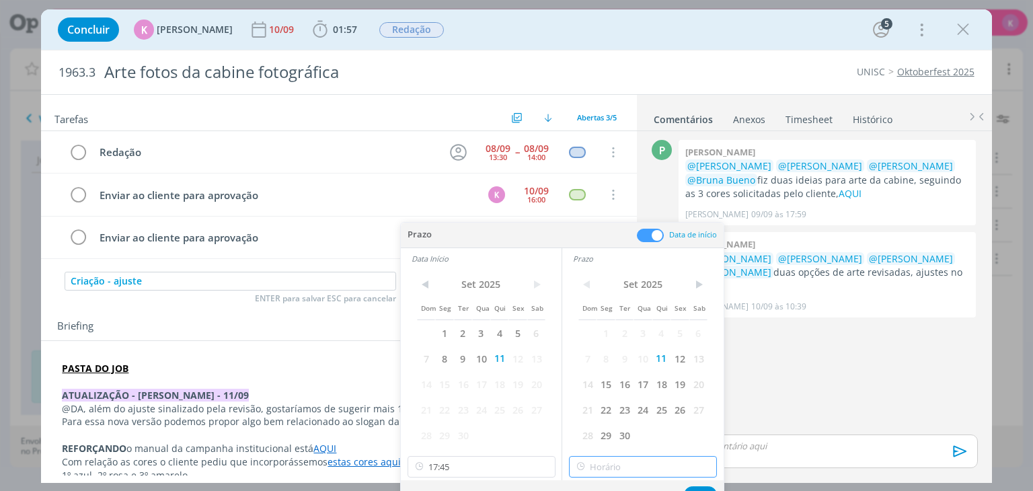
type input "18:00"
click at [612, 471] on input "18:00" at bounding box center [643, 467] width 148 height 22
click at [610, 437] on div "18:00" at bounding box center [644, 430] width 151 height 24
click at [697, 485] on div "Sem prazo Ok" at bounding box center [562, 494] width 323 height 29
click at [689, 487] on button "Ok" at bounding box center [700, 494] width 33 height 17
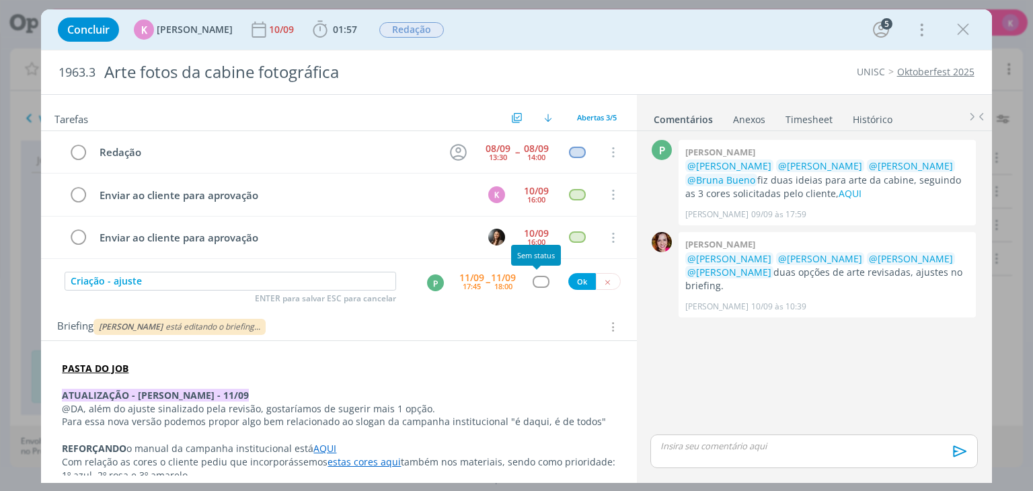
click at [536, 278] on div "dialog" at bounding box center [540, 281] width 17 height 11
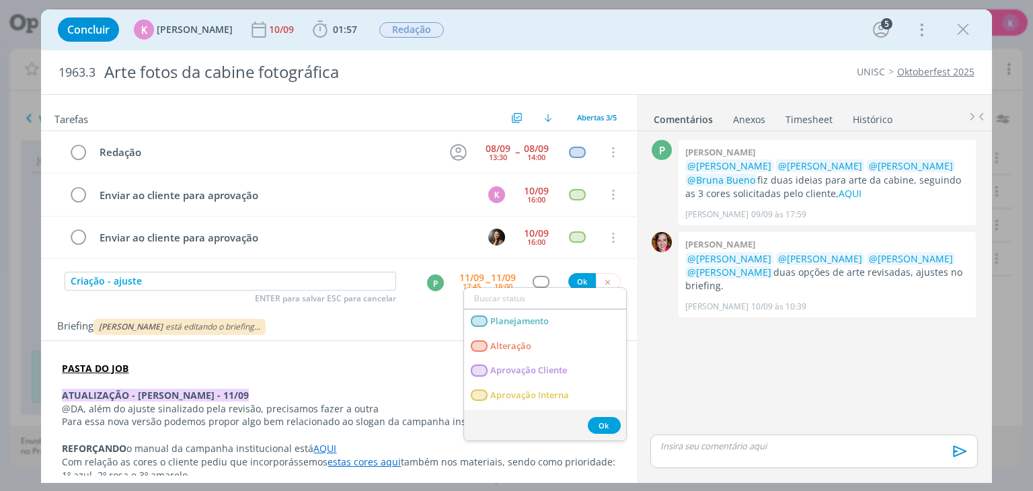
click at [519, 298] on input "dialog" at bounding box center [545, 298] width 162 height 19
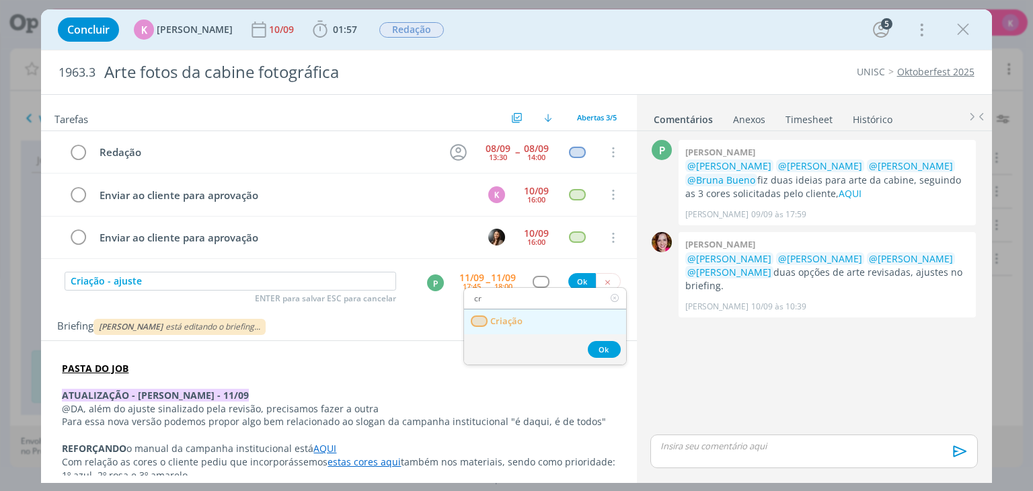
type input "cr"
click at [508, 317] on span "Criação" at bounding box center [507, 321] width 32 height 11
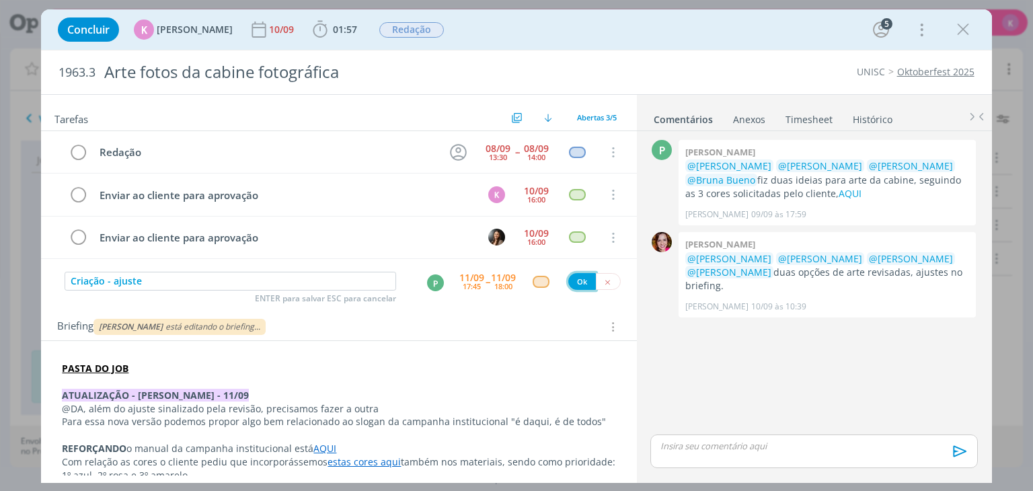
click at [569, 275] on button "Ok" at bounding box center [582, 281] width 28 height 17
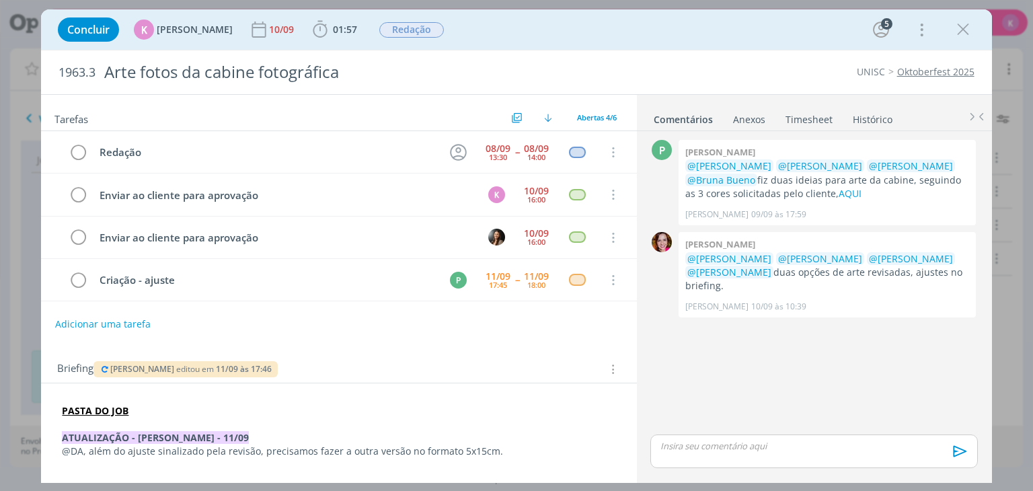
click at [371, 361] on div "Briefing Beatriz Luchese editou em 11/09 às 17:46 Briefings Predefinidos Versõe…" at bounding box center [340, 368] width 566 height 17
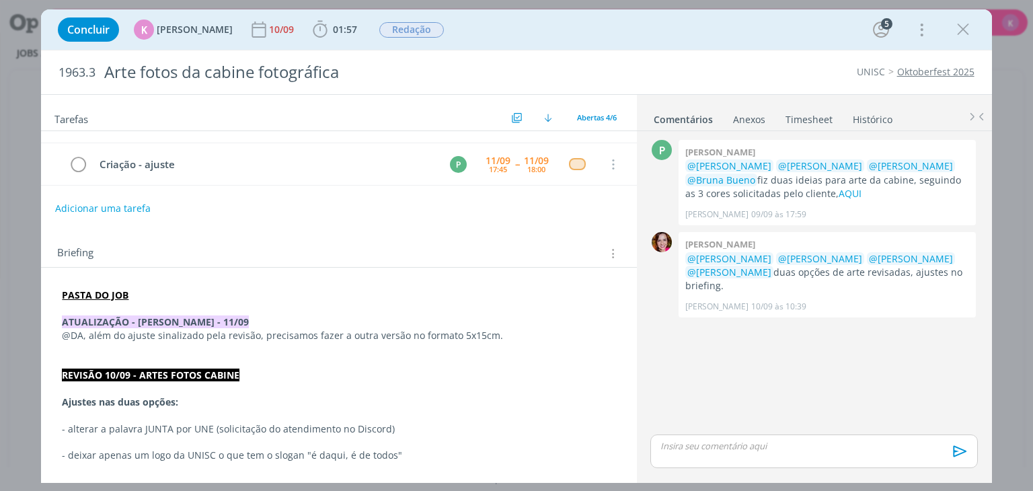
scroll to position [134, 0]
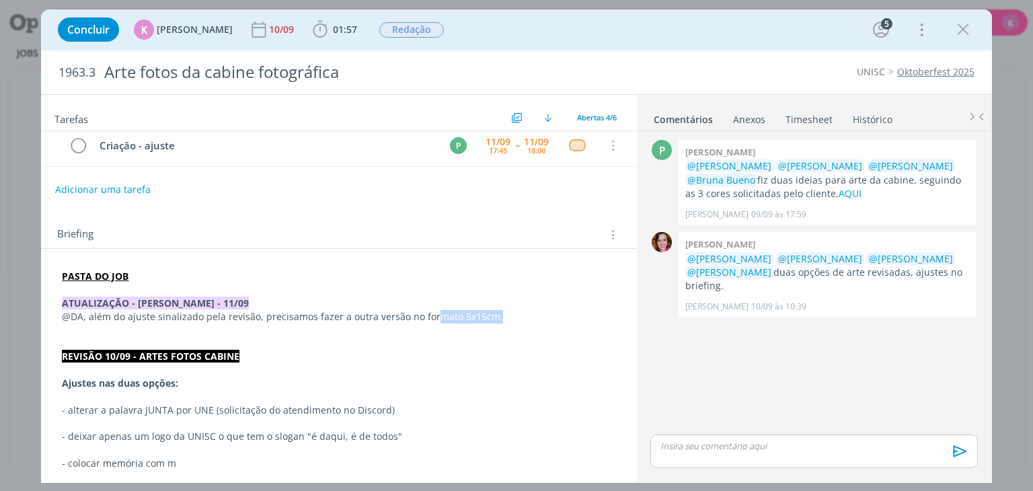
drag, startPoint x: 495, startPoint y: 313, endPoint x: 432, endPoint y: 312, distance: 62.5
click at [432, 312] on p "@DA, além do ajuste sinalizado pela revisão, precisamos fazer a outra versão no…" at bounding box center [338, 316] width 553 height 13
click at [945, 73] on link "Oktoberfest 2025" at bounding box center [935, 71] width 77 height 13
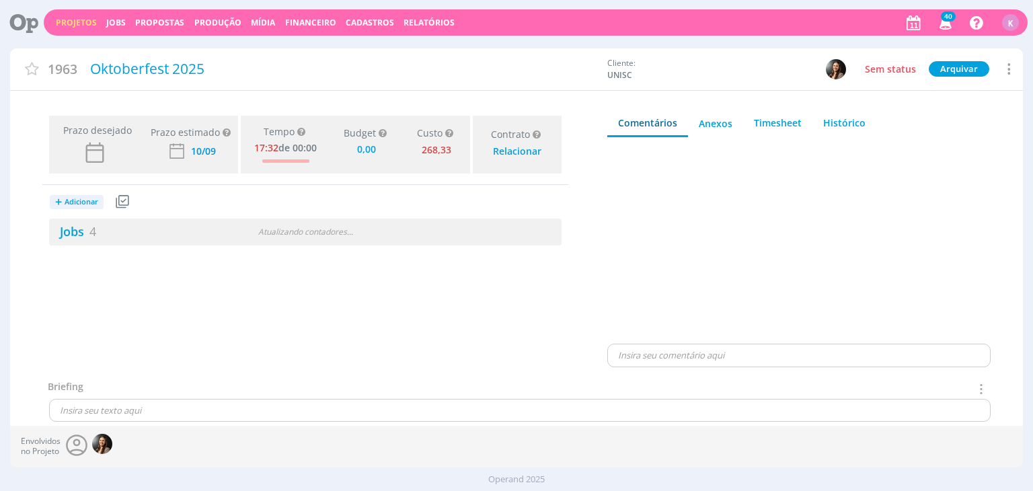
type input "0,00"
click at [96, 233] on span "4" at bounding box center [92, 231] width 7 height 16
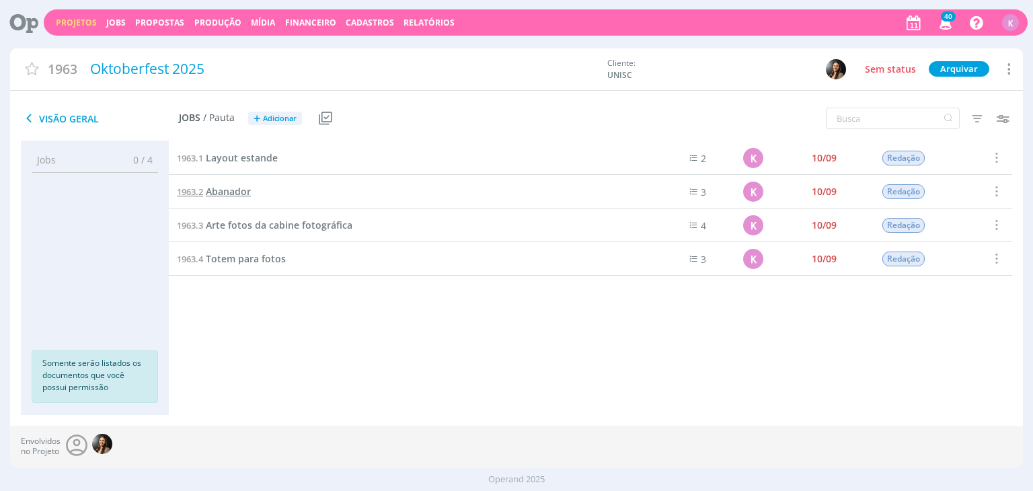
click at [241, 192] on span "Abanador" at bounding box center [228, 191] width 45 height 13
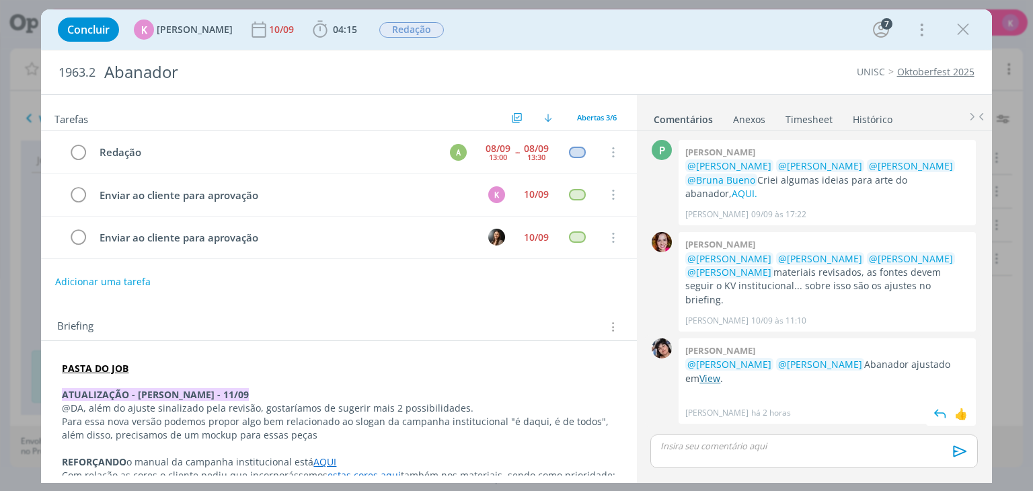
click at [699, 372] on link "View" at bounding box center [709, 378] width 21 height 13
click at [910, 75] on link "Oktoberfest 2025" at bounding box center [935, 71] width 77 height 13
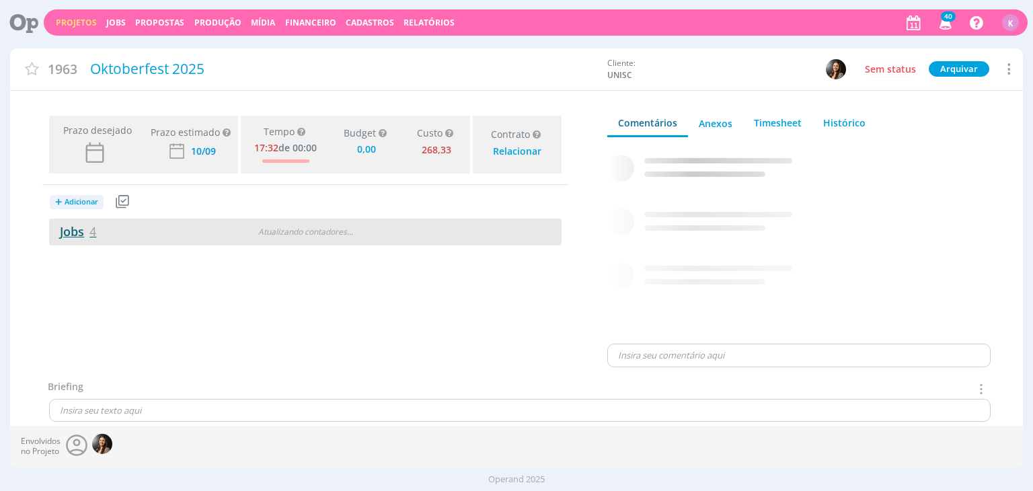
type input "0,00"
click at [77, 237] on link "Jobs 4" at bounding box center [72, 231] width 47 height 16
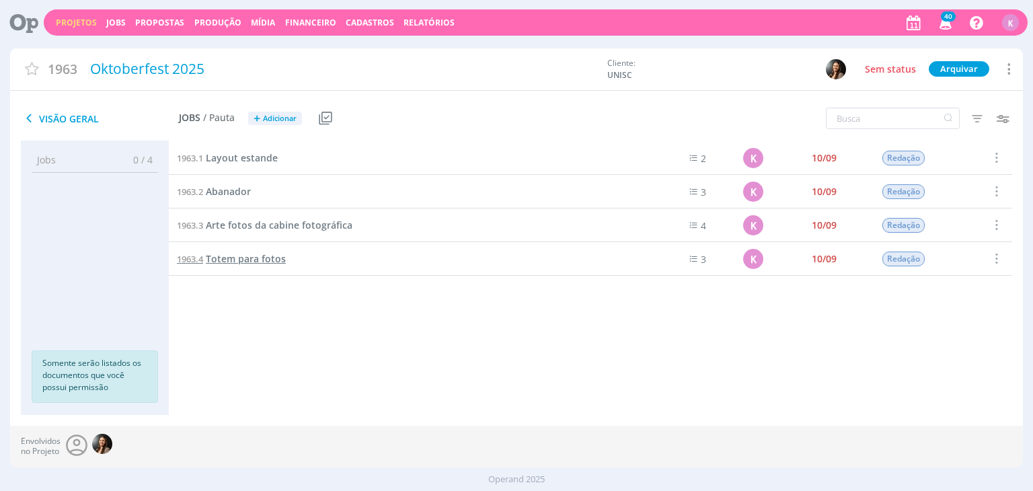
click at [226, 264] on span "Totem para fotos" at bounding box center [246, 258] width 80 height 13
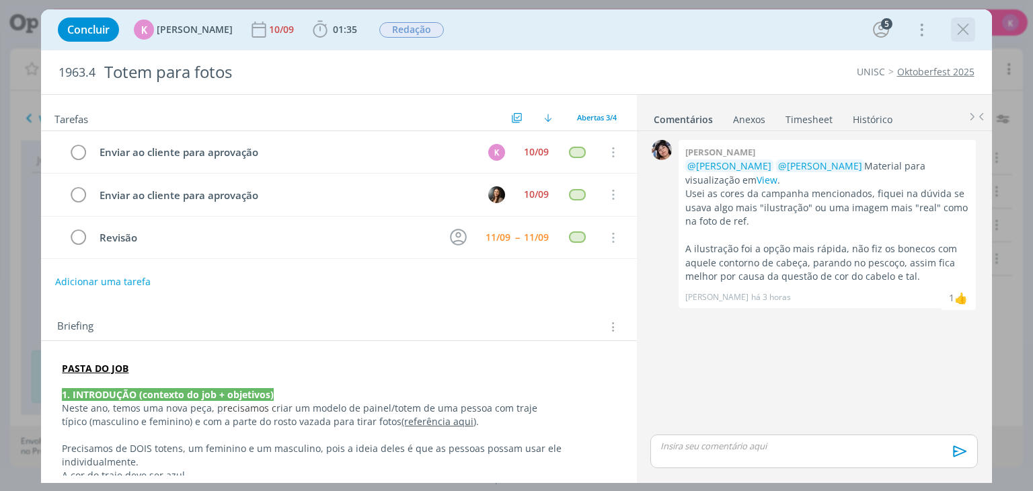
click at [961, 36] on icon "dialog" at bounding box center [963, 29] width 20 height 20
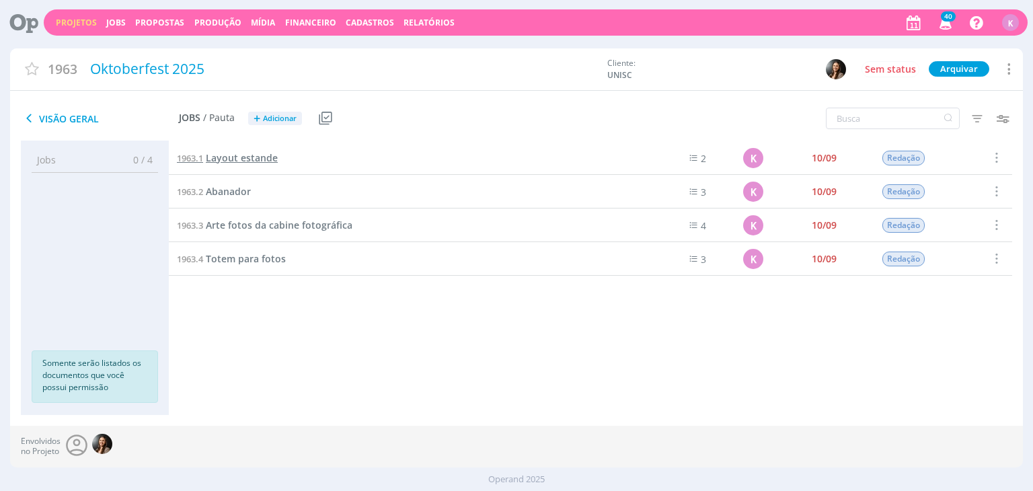
click at [258, 165] on link "1963.1 Layout estande" at bounding box center [227, 158] width 101 height 15
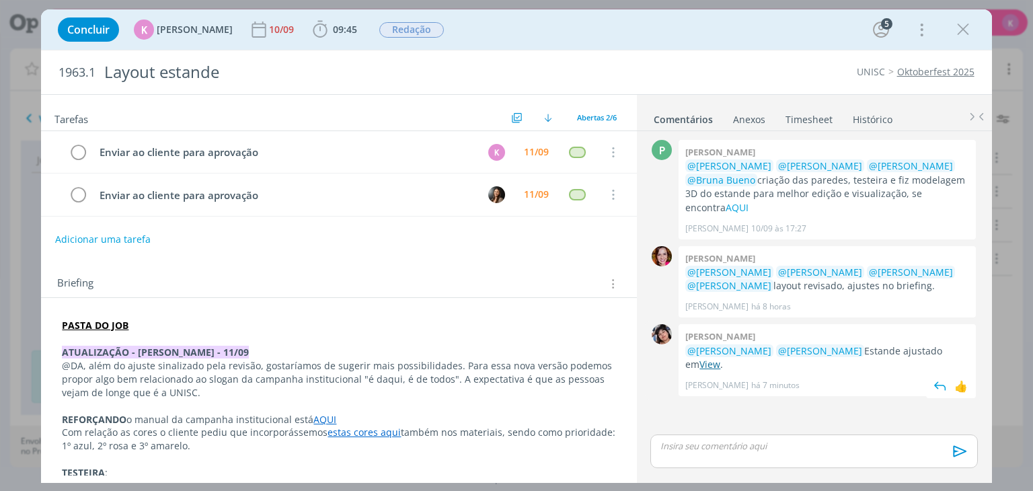
click at [720, 358] on link "View" at bounding box center [709, 364] width 21 height 13
click at [917, 69] on link "Oktoberfest 2025" at bounding box center [935, 71] width 77 height 13
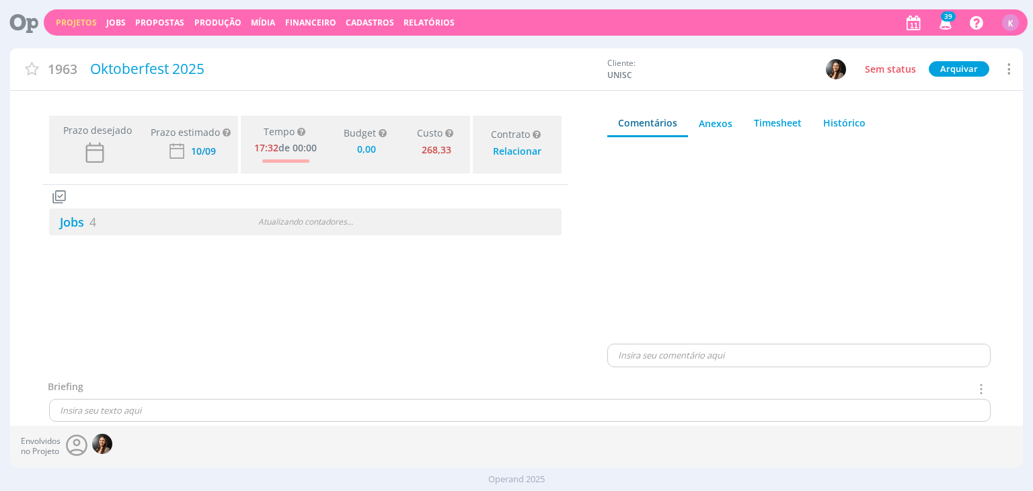
type input "0,00"
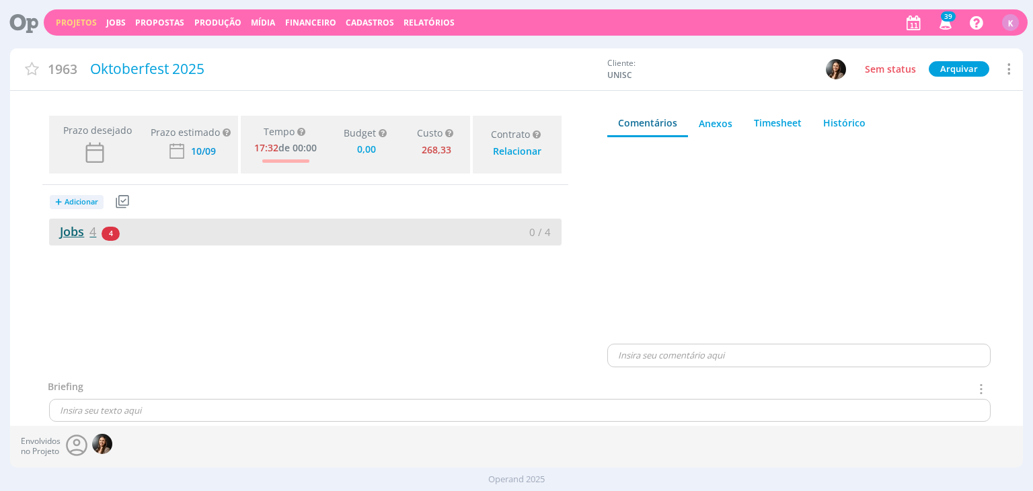
click at [87, 229] on link "Jobs 4" at bounding box center [72, 231] width 47 height 16
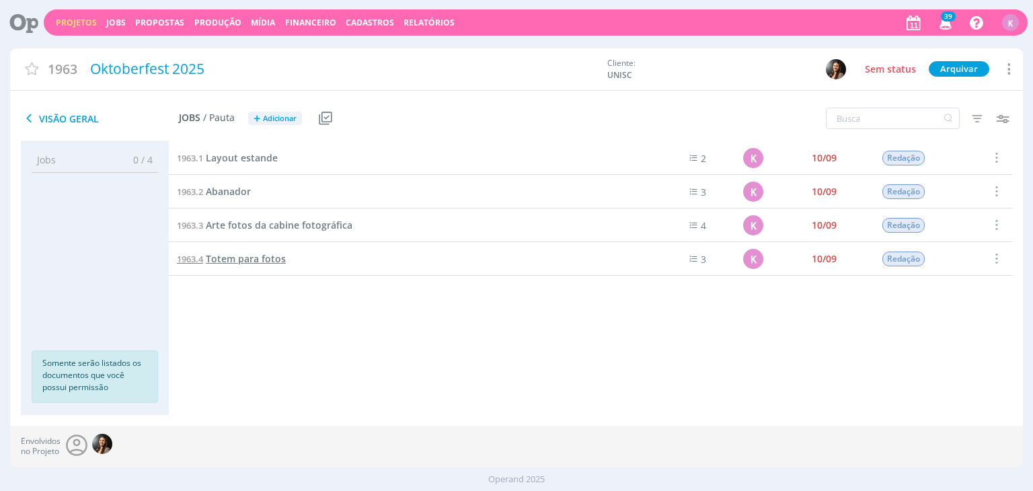
click at [258, 259] on span "Totem para fotos" at bounding box center [246, 258] width 80 height 13
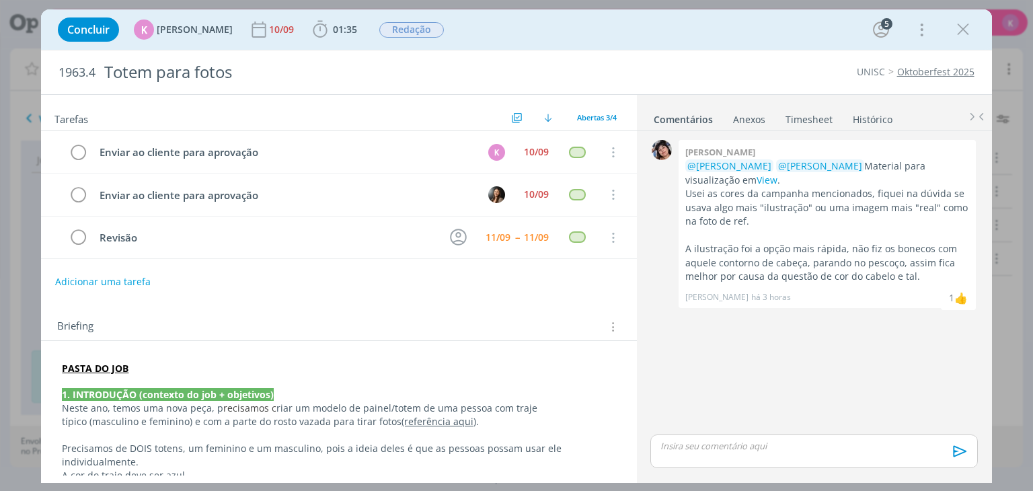
click at [137, 368] on p "PASTA DO JOB" at bounding box center [338, 368] width 553 height 13
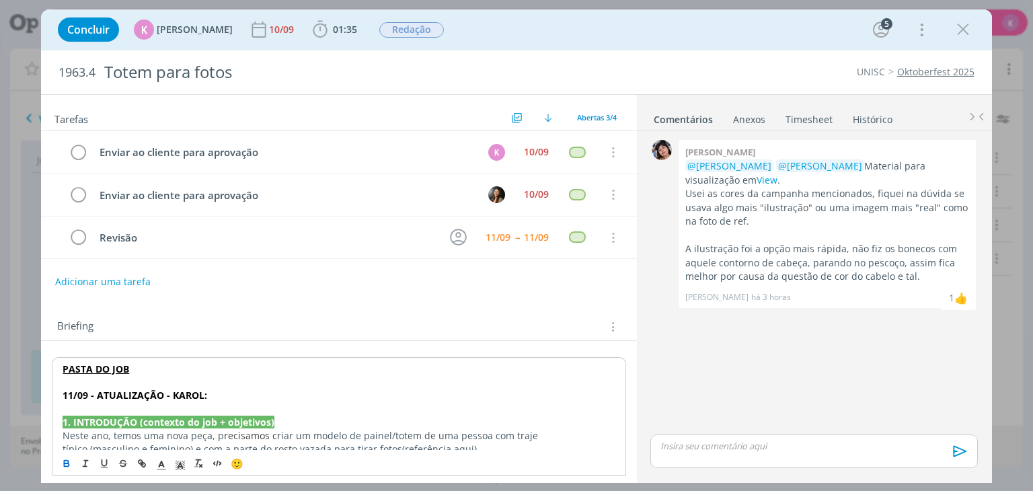
click at [132, 391] on strong "11/09 - ATUALIZAÇÃO - KAROL:" at bounding box center [135, 395] width 145 height 13
click at [180, 467] on line "dialog" at bounding box center [180, 467] width 3 height 0
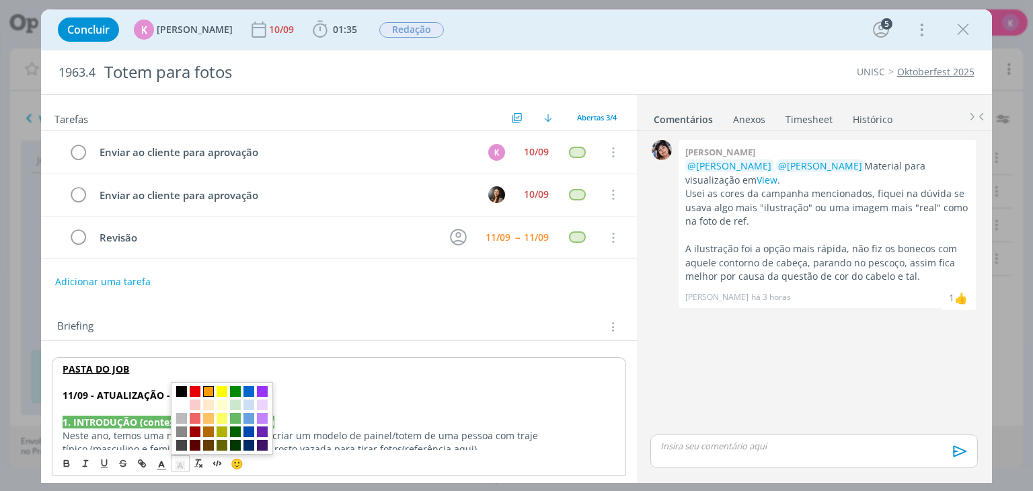
click at [207, 391] on span "dialog" at bounding box center [208, 391] width 11 height 11
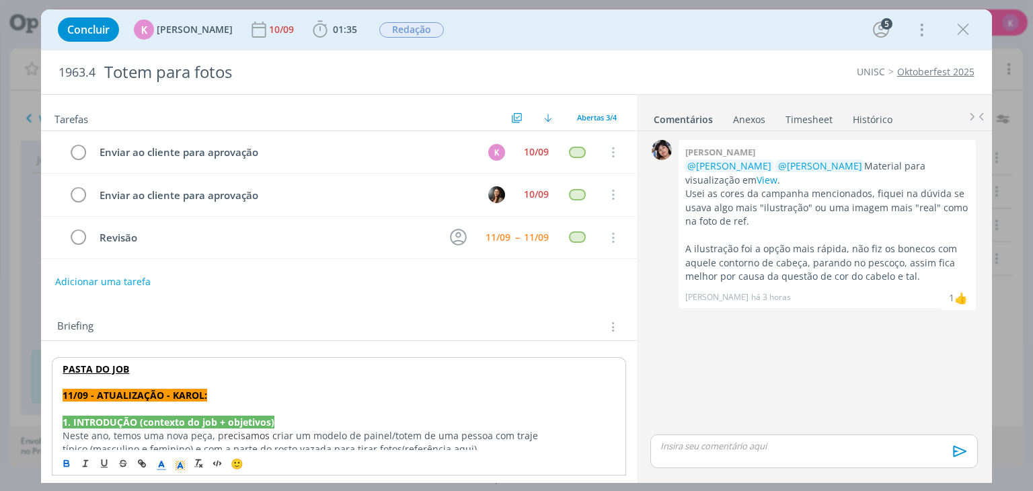
click at [157, 463] on icon "dialog" at bounding box center [161, 465] width 12 height 12
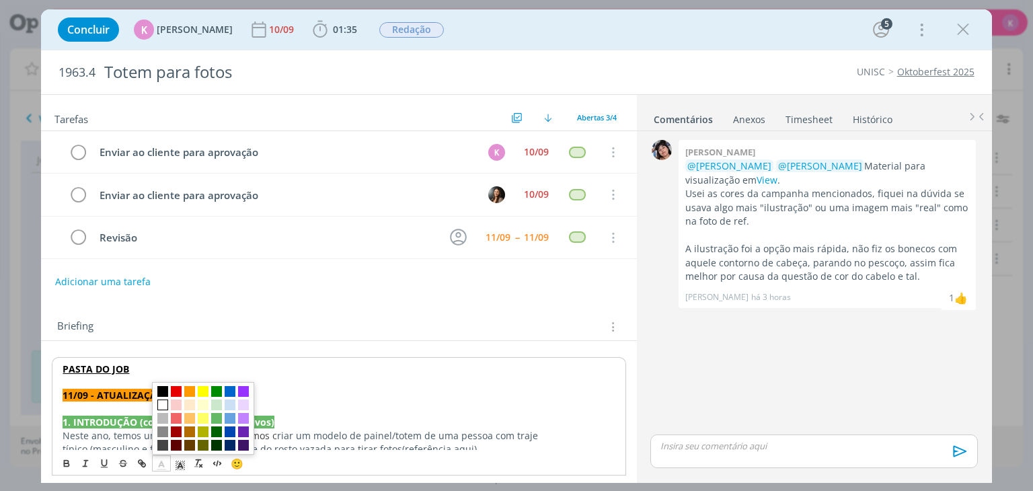
click at [167, 409] on span "dialog" at bounding box center [203, 418] width 102 height 73
drag, startPoint x: 166, startPoint y: 409, endPoint x: 153, endPoint y: 405, distance: 13.4
click at [165, 409] on span "dialog" at bounding box center [162, 404] width 11 height 11
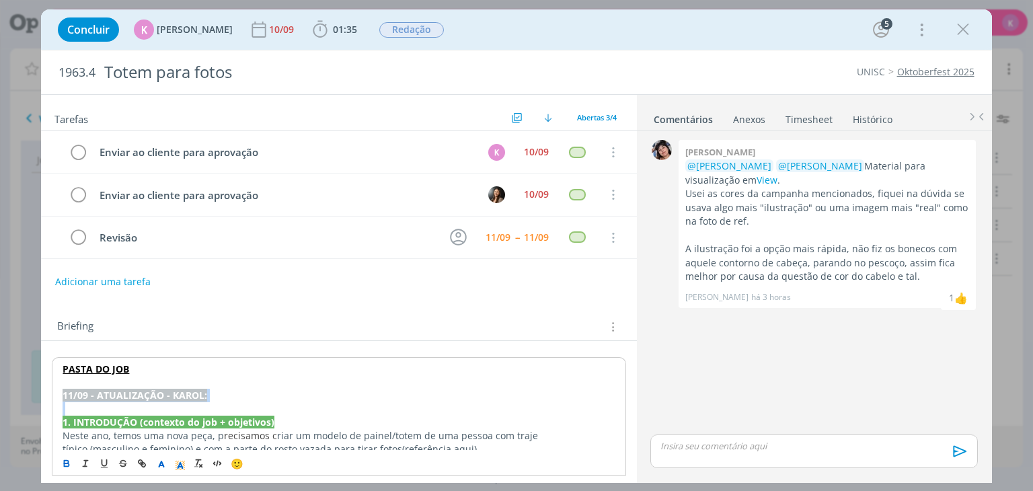
click at [141, 395] on strong "11/09 - ATUALIZAÇÃO - KAROL:" at bounding box center [135, 395] width 145 height 13
click at [134, 403] on p "dialog" at bounding box center [339, 408] width 552 height 13
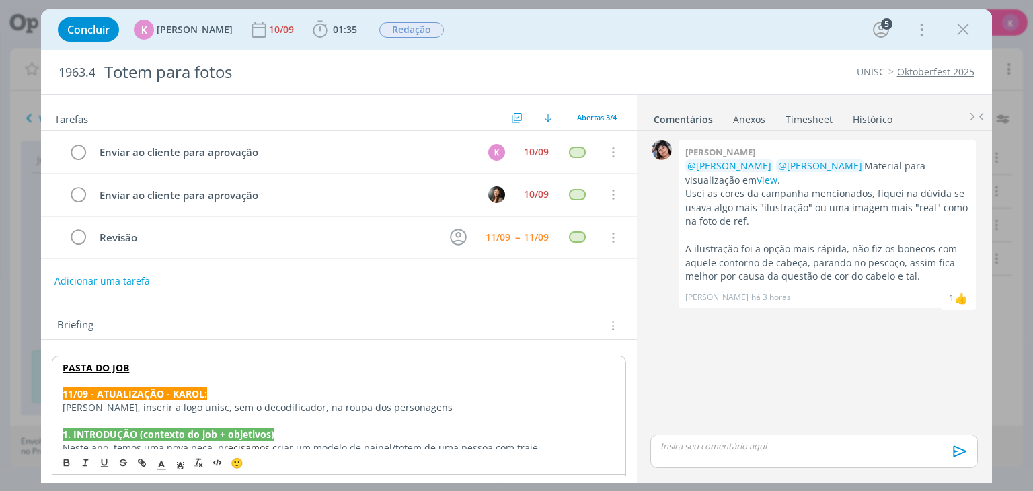
click at [65, 283] on button "Adicionar uma tarefa" at bounding box center [101, 281] width 95 height 23
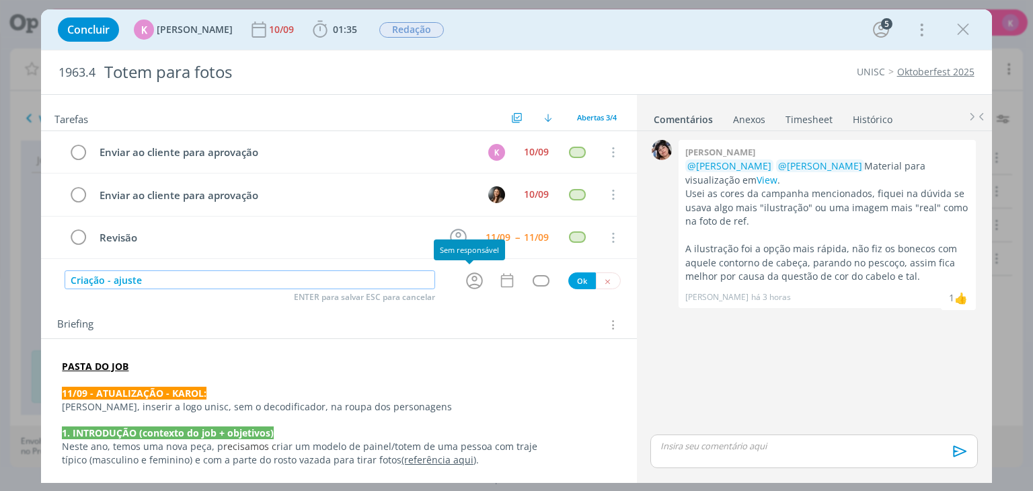
click at [475, 278] on icon "dialog" at bounding box center [474, 280] width 21 height 21
type input "Criação - ajuste"
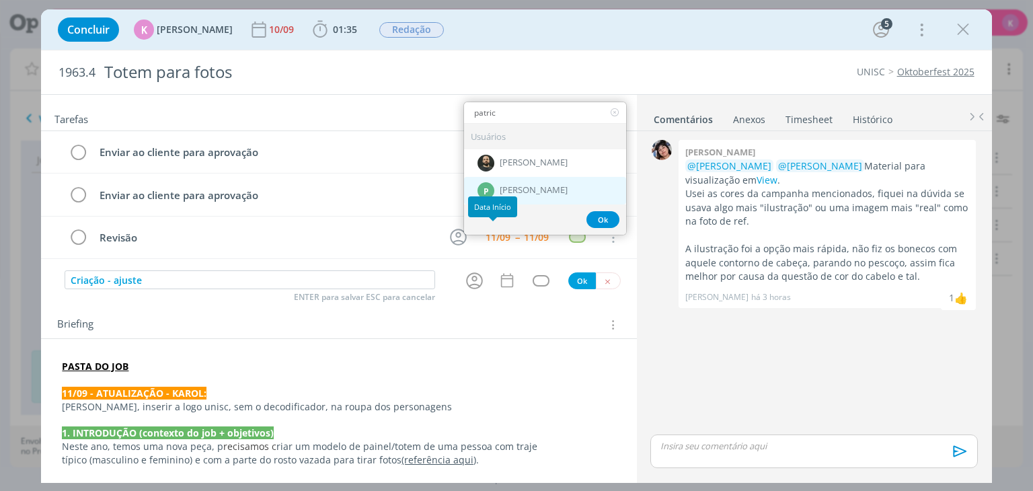
type input "patric"
click at [504, 185] on span "[PERSON_NAME]" at bounding box center [534, 190] width 68 height 11
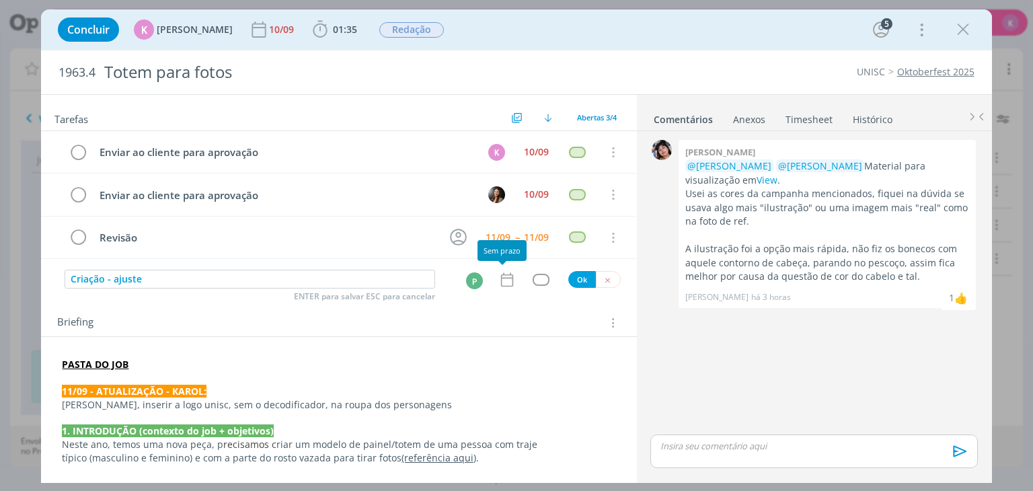
click at [500, 272] on icon "dialog" at bounding box center [506, 279] width 12 height 14
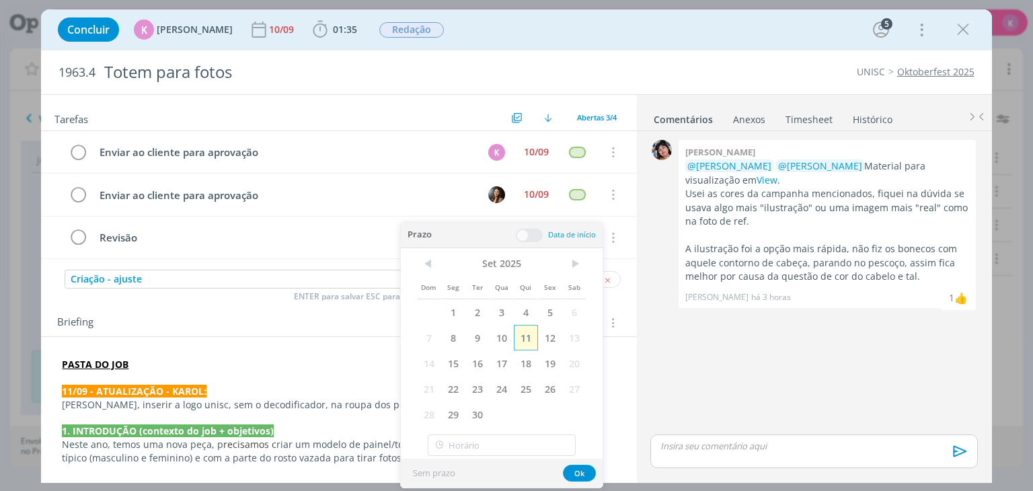
click at [524, 340] on span "11" at bounding box center [526, 338] width 24 height 26
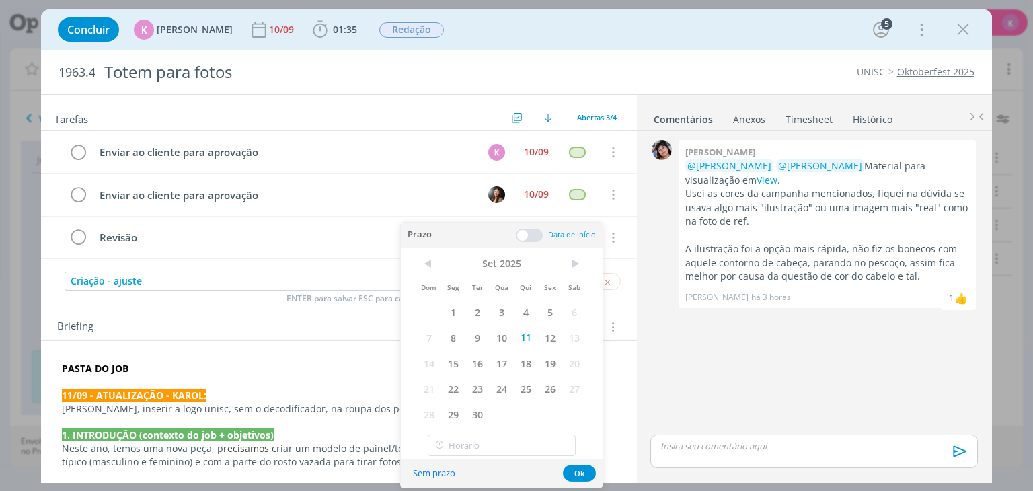
click at [530, 232] on span at bounding box center [529, 235] width 27 height 13
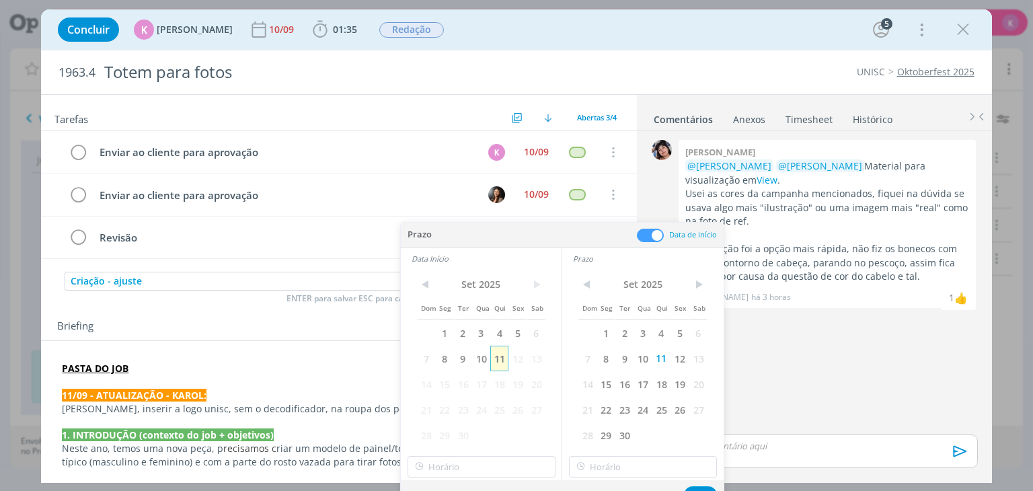
click at [498, 353] on span "11" at bounding box center [499, 359] width 18 height 26
type input "18:00"
click at [487, 463] on input "18:00" at bounding box center [481, 467] width 148 height 22
click at [452, 426] on div "18:00" at bounding box center [482, 430] width 151 height 24
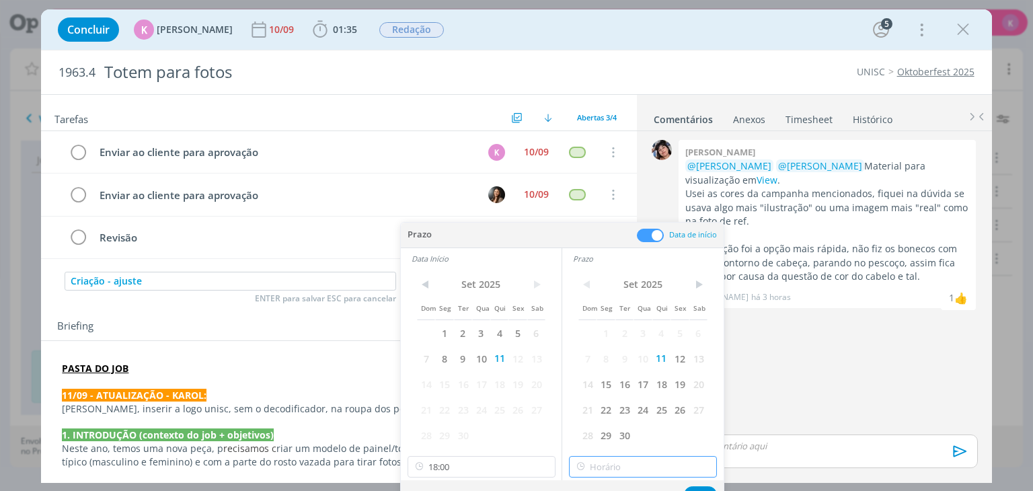
type input "18:00"
click at [624, 466] on input "18:00" at bounding box center [643, 467] width 148 height 22
click at [694, 485] on div "Sem prazo Ok" at bounding box center [562, 494] width 323 height 29
click at [697, 487] on button "Ok" at bounding box center [700, 494] width 33 height 17
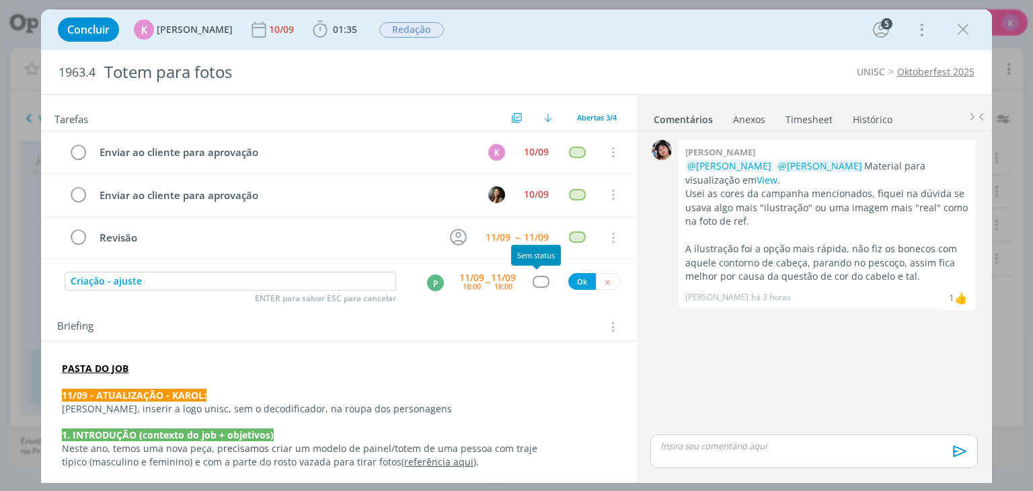
click at [533, 278] on div "dialog" at bounding box center [540, 281] width 17 height 11
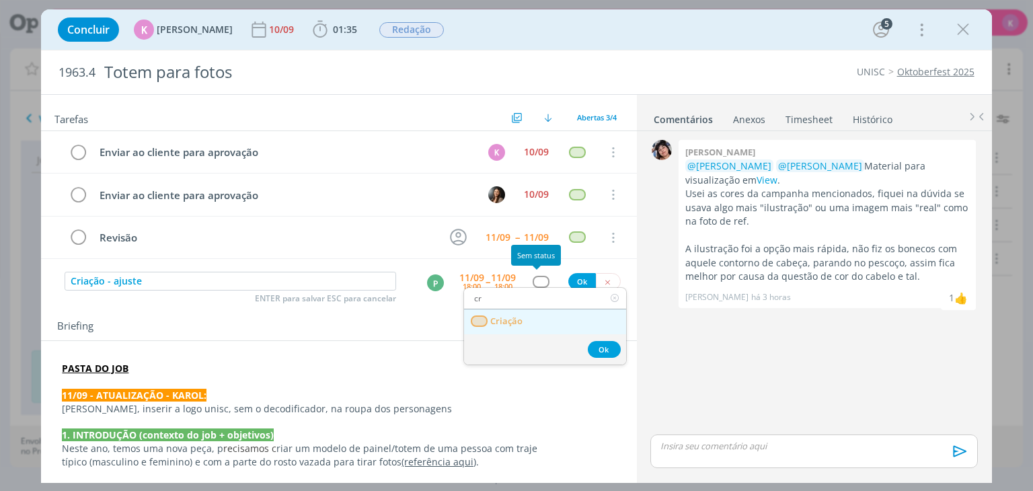
type input "cr"
click at [524, 318] on link "Criação" at bounding box center [545, 321] width 162 height 25
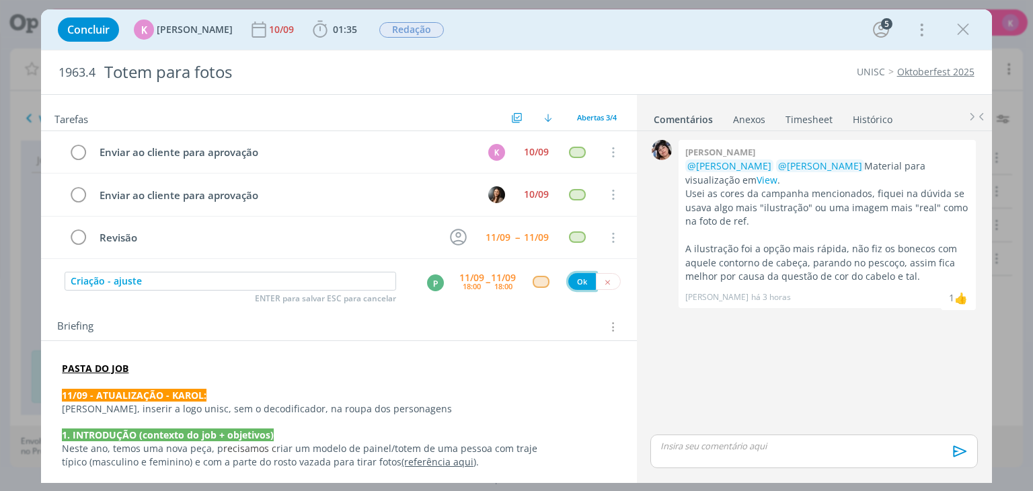
click at [572, 287] on button "Ok" at bounding box center [582, 281] width 28 height 17
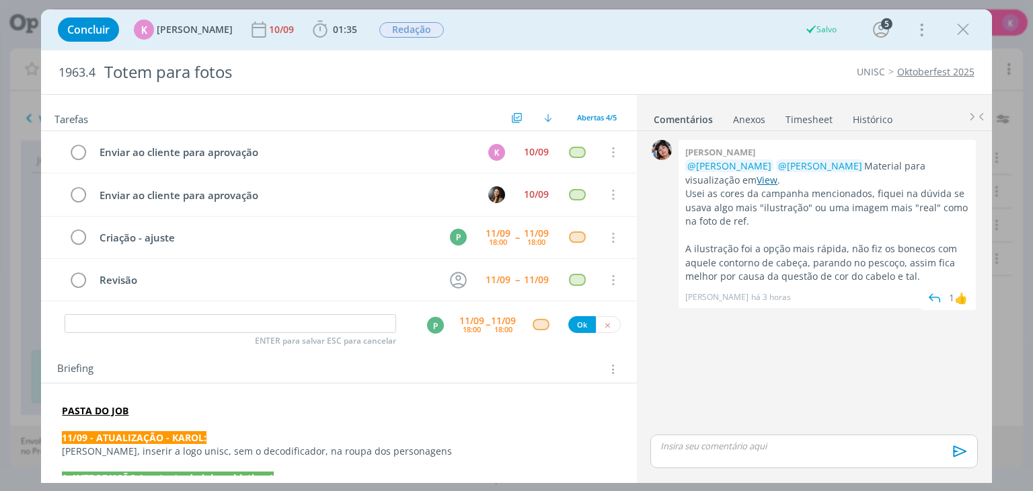
click at [756, 180] on link "View" at bounding box center [766, 179] width 21 height 13
click at [340, 325] on input "dialog" at bounding box center [230, 323] width 331 height 19
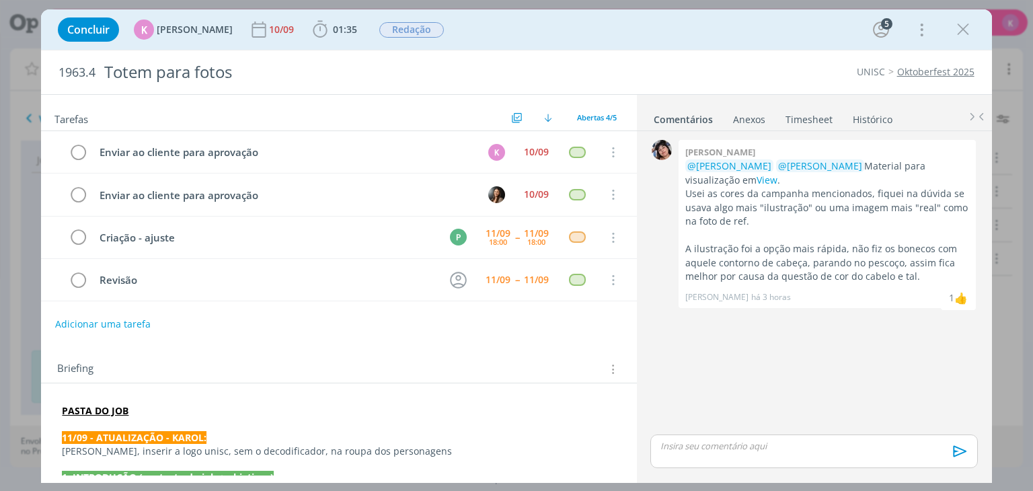
click at [73, 431] on strong "11/09 - ATUALIZAÇÃO - KAROL:" at bounding box center [134, 437] width 145 height 13
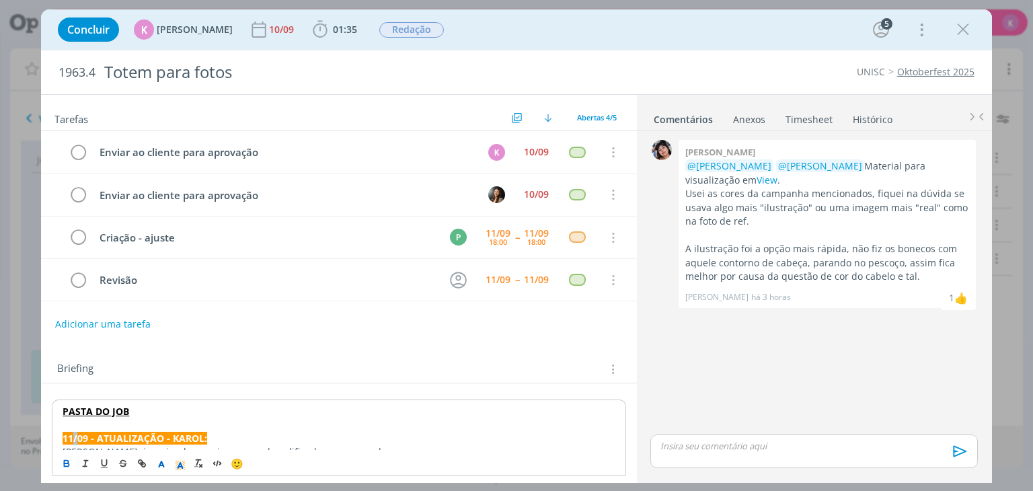
click at [73, 432] on strong "11/09 - ATUALIZAÇÃO - KAROL:" at bounding box center [135, 438] width 145 height 13
copy strong "11/09 - ATUALIZAÇÃO - KAROL:"
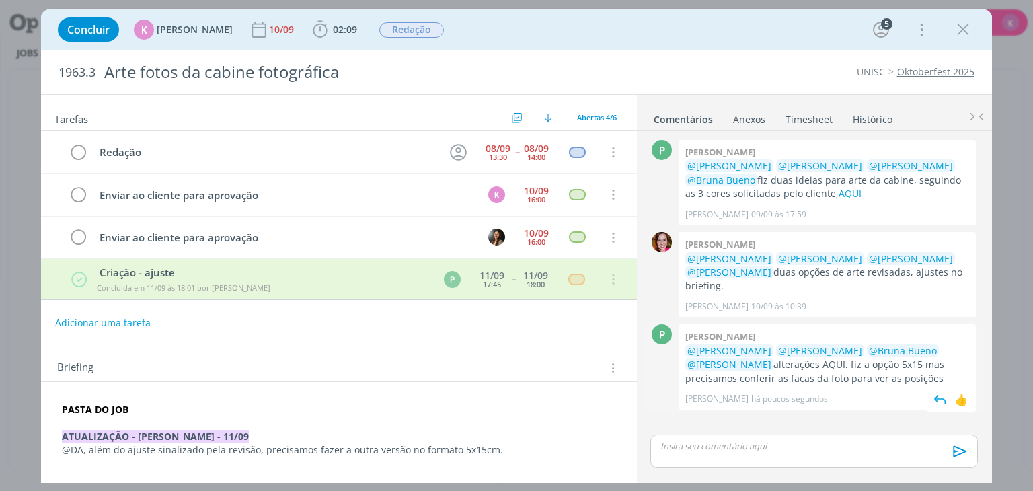
click at [781, 344] on p "@[PERSON_NAME] @[PERSON_NAME] @[PERSON_NAME] @[PERSON_NAME] alterações AQUI. fi…" at bounding box center [827, 364] width 284 height 41
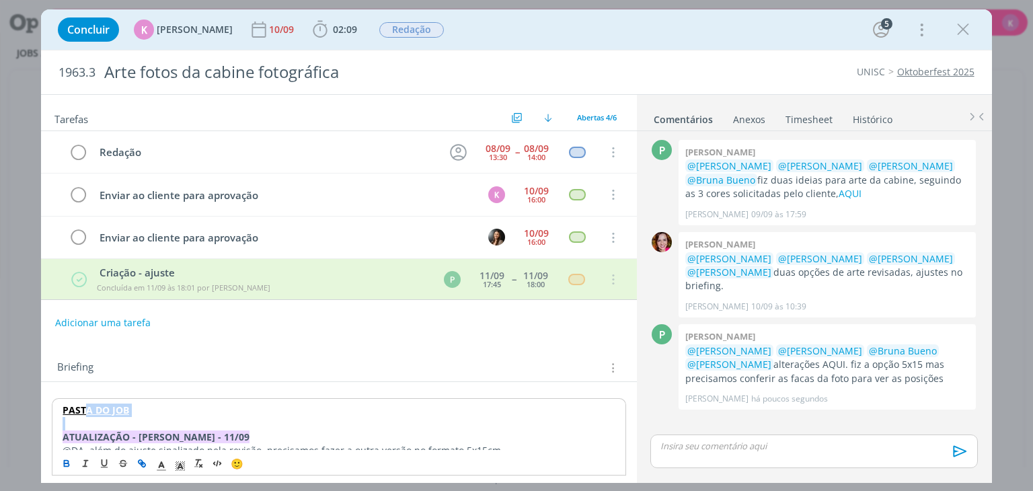
click at [98, 405] on strong "PASTA DO JOB" at bounding box center [96, 409] width 67 height 13
click at [125, 434] on link "[URL][DOMAIN_NAME]" at bounding box center [150, 435] width 102 height 17
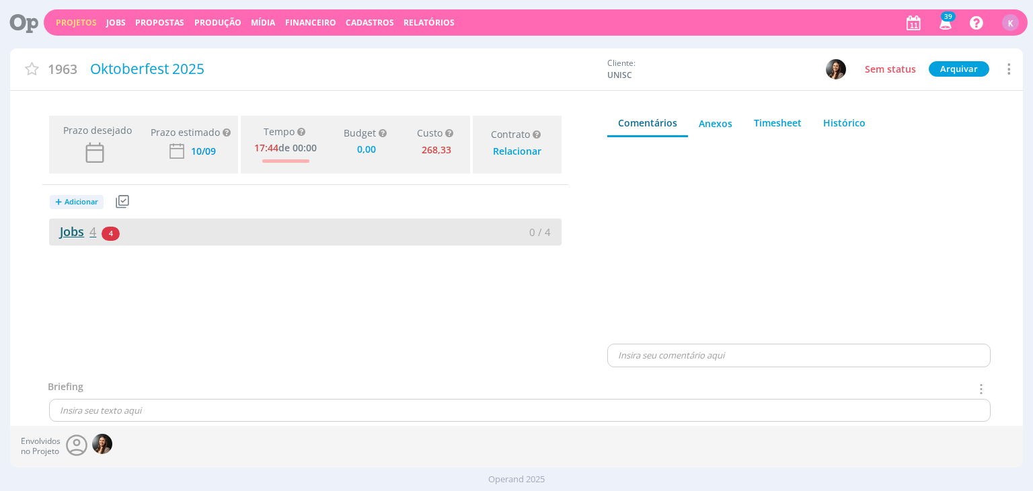
click at [71, 225] on link "Jobs 4" at bounding box center [72, 231] width 47 height 16
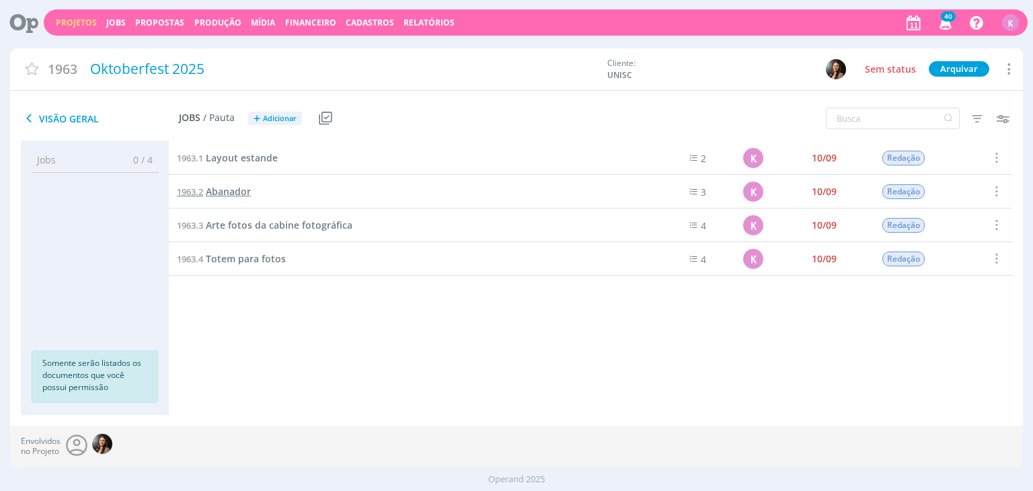
click at [239, 192] on span "Abanador" at bounding box center [228, 191] width 45 height 13
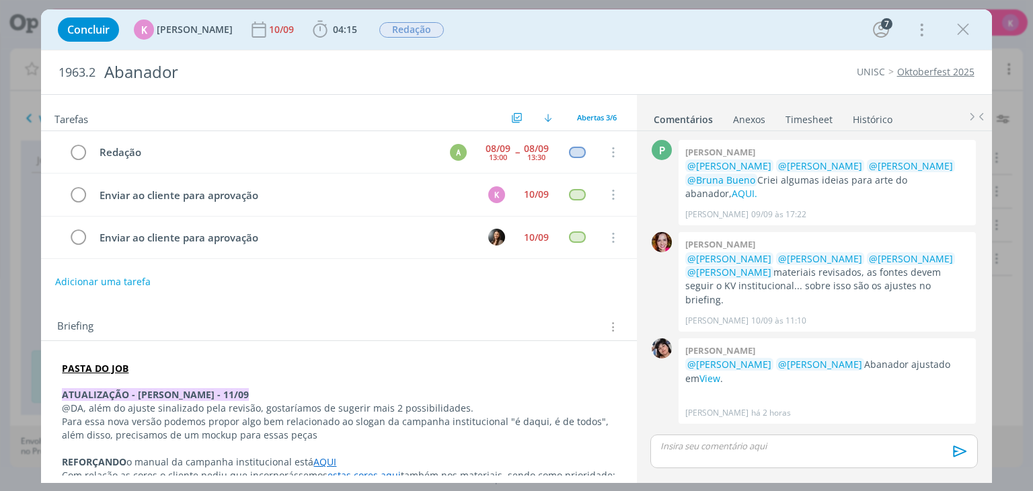
click at [169, 375] on p "dialog" at bounding box center [338, 381] width 553 height 13
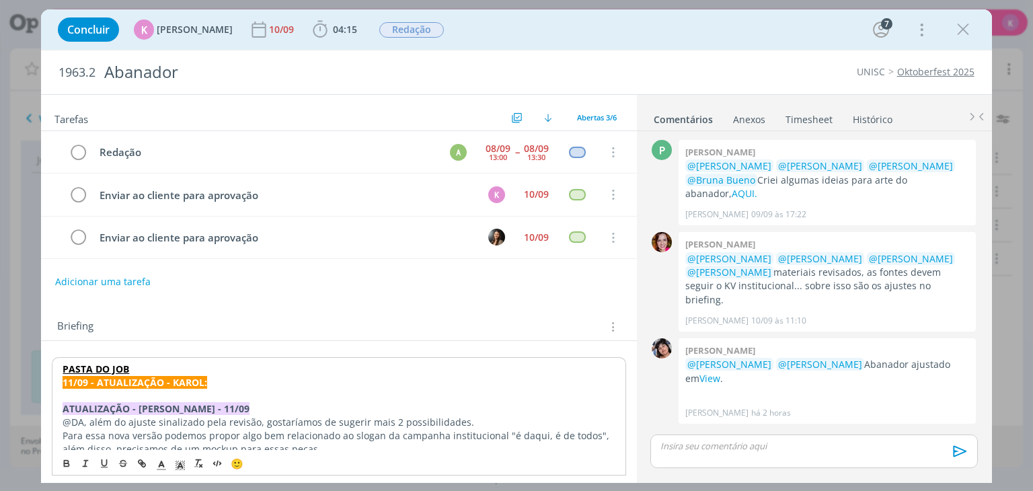
click at [159, 369] on p "PASTA DO JOB" at bounding box center [339, 368] width 552 height 13
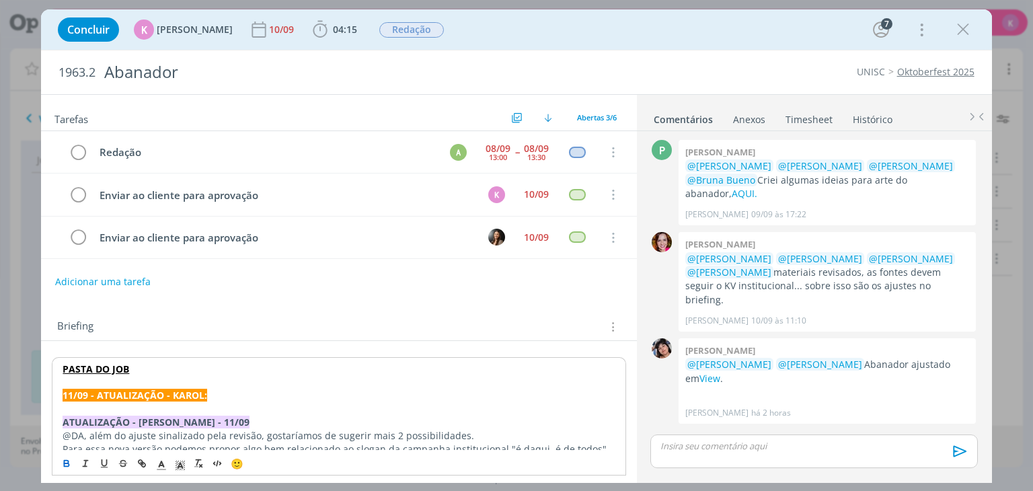
click at [138, 402] on p "dialog" at bounding box center [339, 408] width 552 height 13
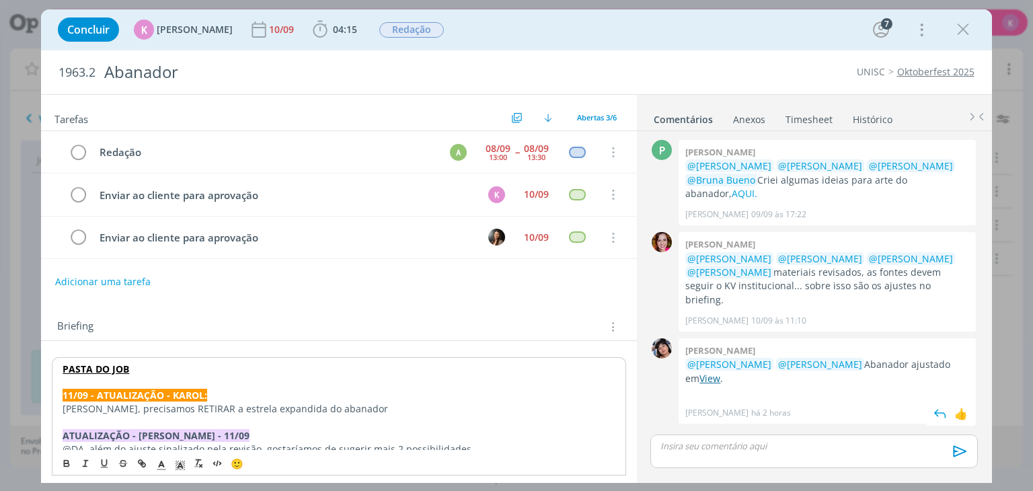
click at [699, 372] on link "View" at bounding box center [709, 378] width 21 height 13
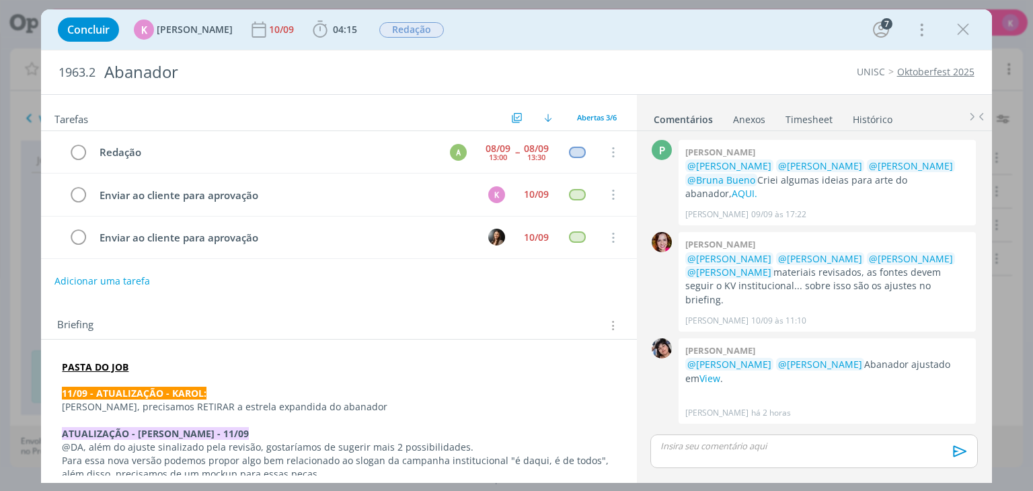
click at [94, 276] on button "Adicionar uma tarefa" at bounding box center [101, 281] width 95 height 23
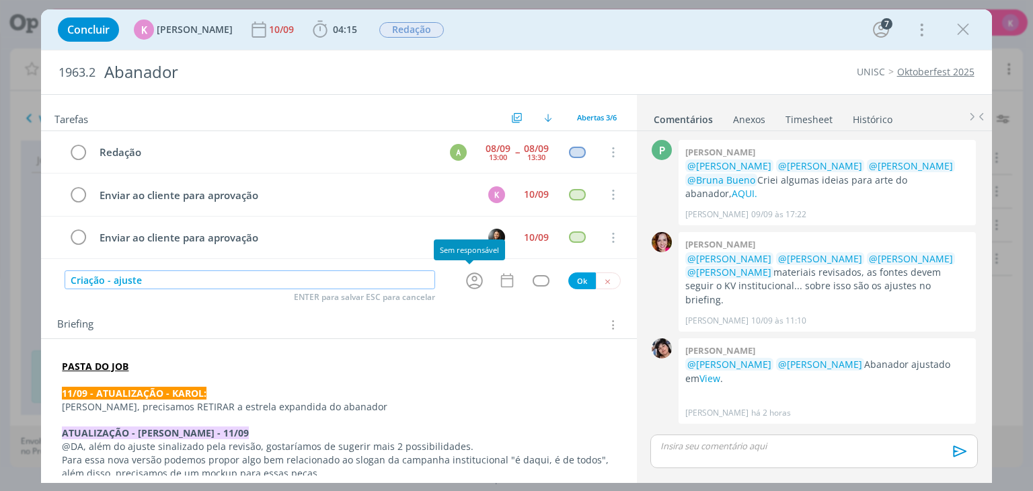
click at [466, 274] on icon "dialog" at bounding box center [474, 280] width 17 height 17
type input "Criação - ajuste"
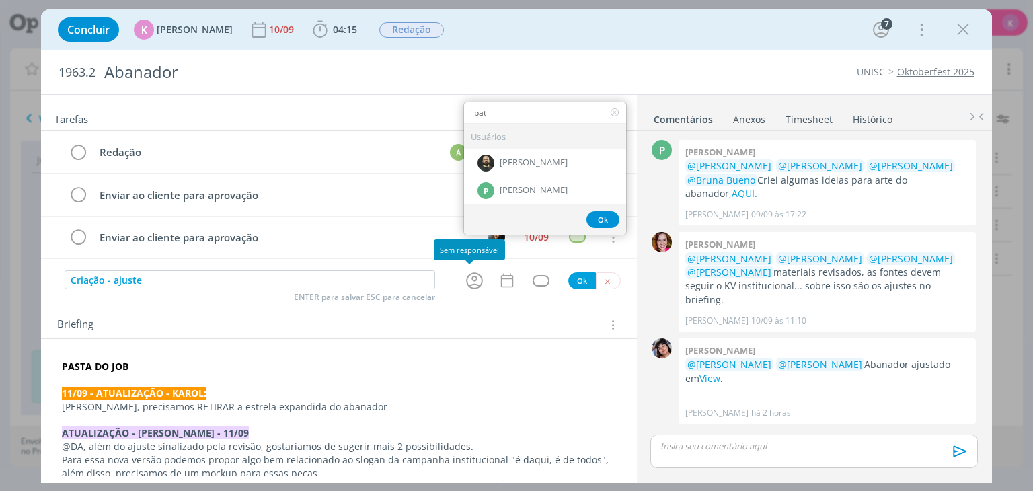
type input "patr"
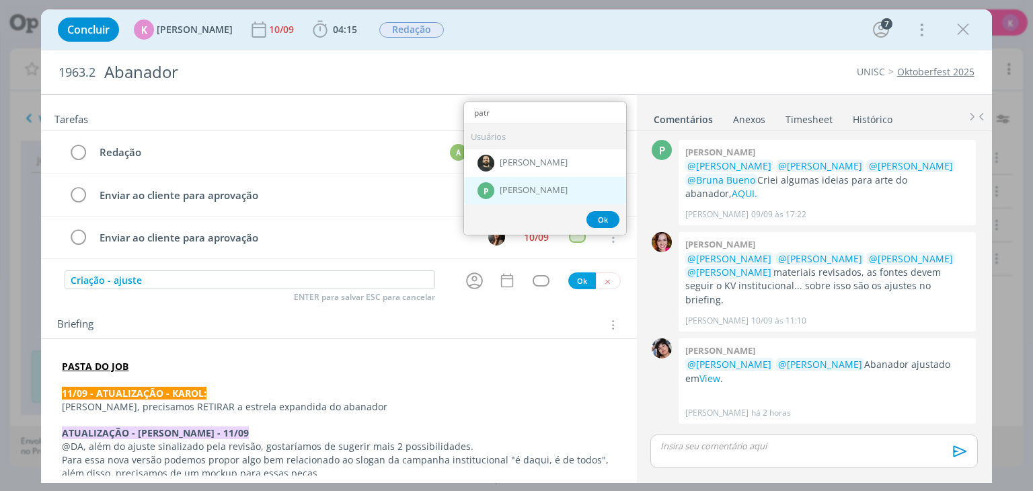
click at [567, 182] on div "P [PERSON_NAME]" at bounding box center [545, 191] width 162 height 28
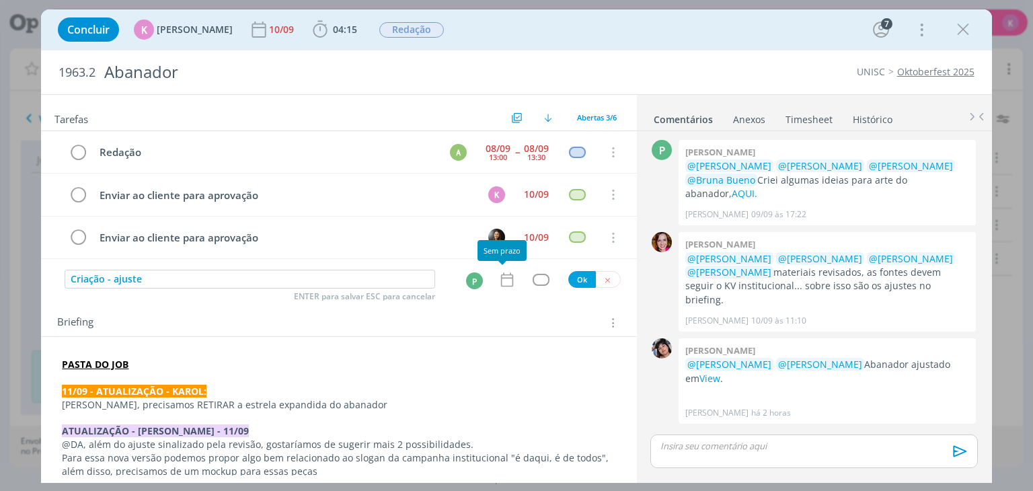
click at [505, 278] on icon "dialog" at bounding box center [506, 279] width 17 height 17
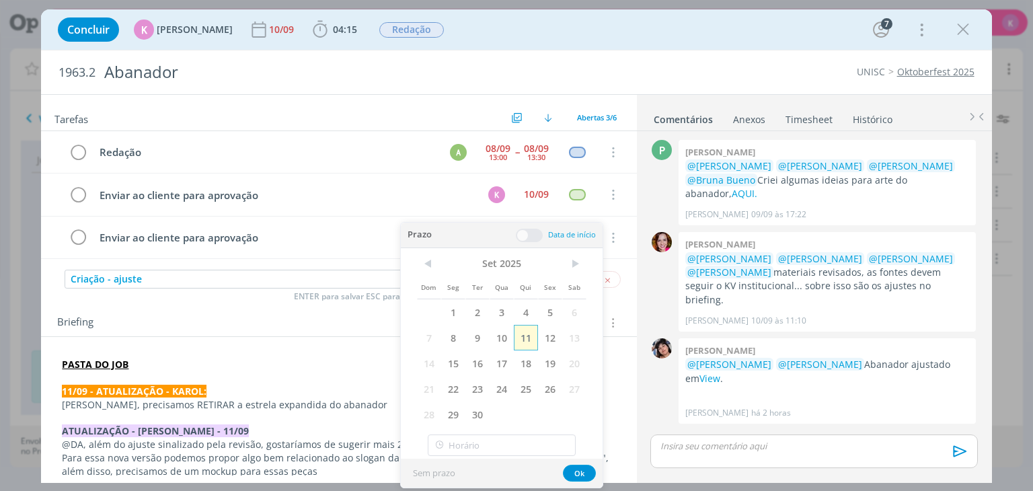
click at [527, 332] on span "11" at bounding box center [526, 338] width 24 height 26
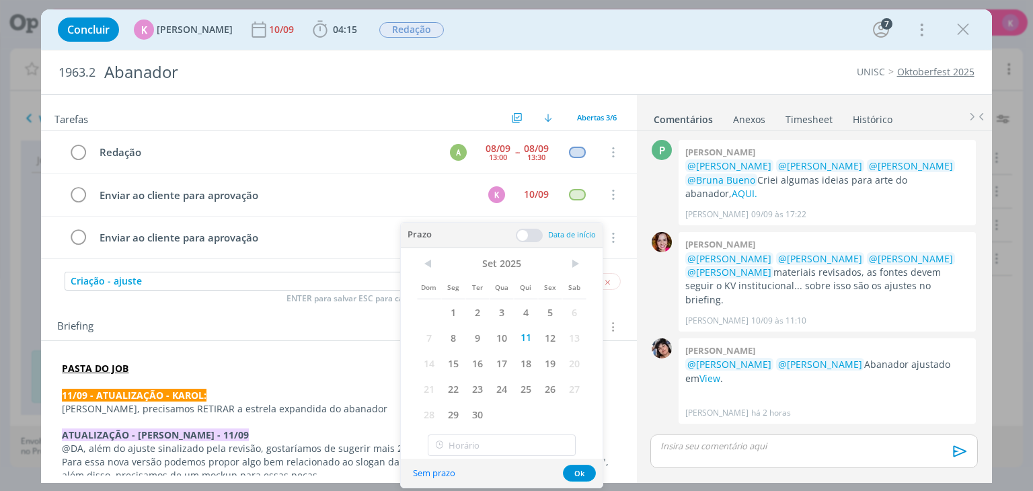
click at [529, 235] on span at bounding box center [529, 235] width 27 height 13
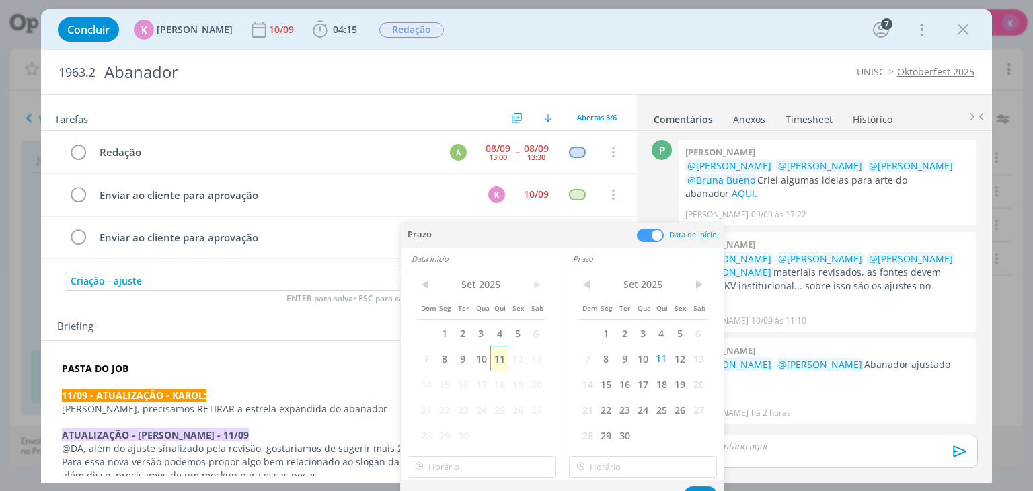
click at [506, 356] on span "11" at bounding box center [499, 359] width 18 height 26
click at [699, 486] on button "Ok" at bounding box center [700, 494] width 33 height 17
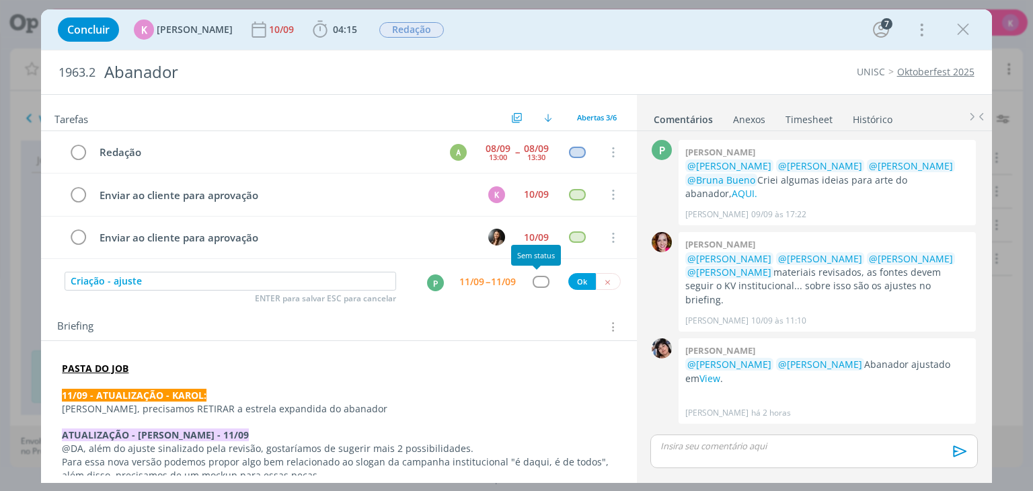
click at [537, 278] on div "dialog" at bounding box center [540, 281] width 17 height 11
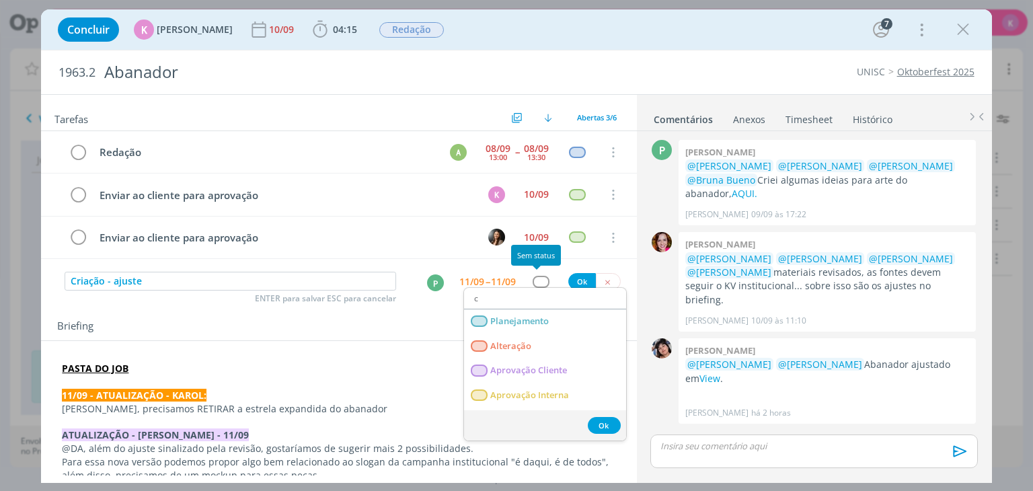
type input "cr"
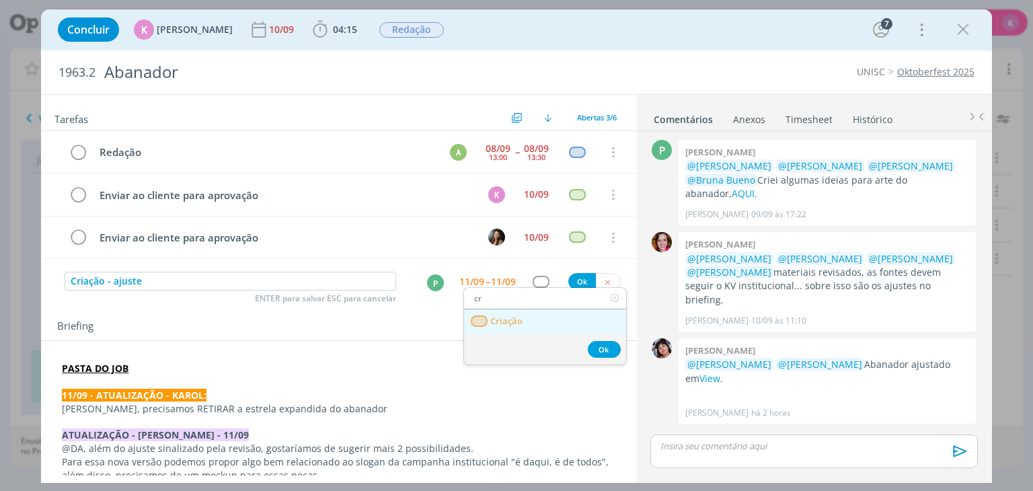
drag, startPoint x: 524, startPoint y: 319, endPoint x: 575, endPoint y: 271, distance: 69.4
click at [524, 319] on link "Criação" at bounding box center [545, 321] width 162 height 25
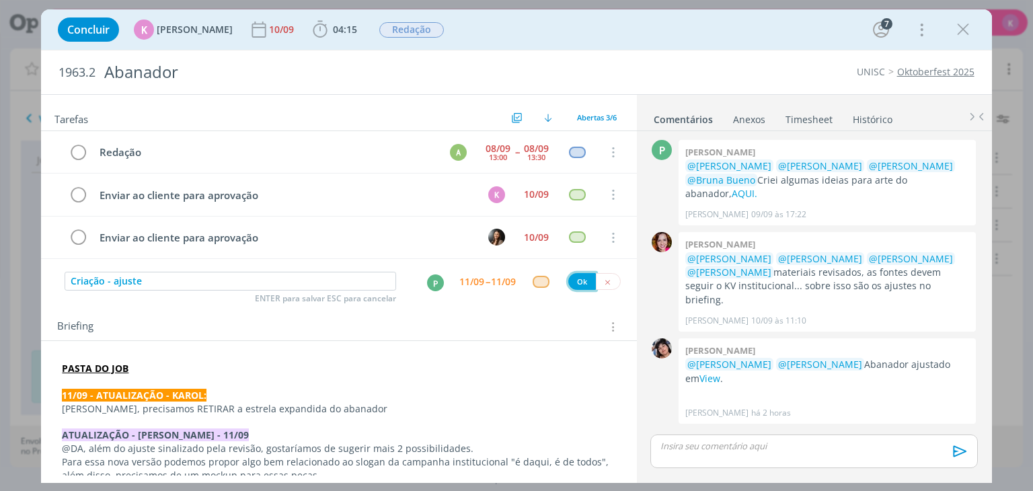
click at [577, 274] on button "Ok" at bounding box center [582, 281] width 28 height 17
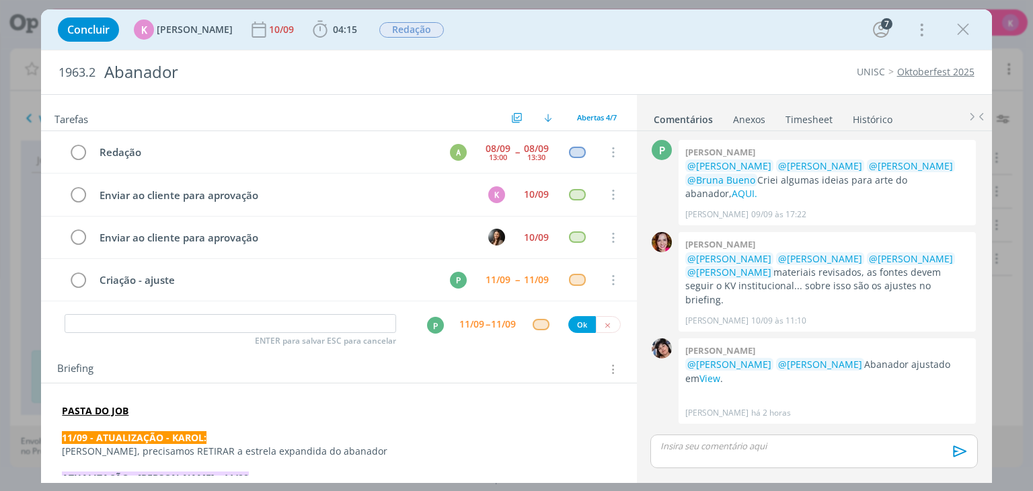
click at [543, 424] on p "dialog" at bounding box center [338, 424] width 553 height 13
click at [52, 314] on div "ENTER para salvar ESC para cancelar P 11/09 -- 11/09 Ok" at bounding box center [338, 324] width 595 height 24
click at [83, 308] on div "Redação A 08/09 13:00 -- 08/09 13:30 Cancelar Enviar ao cliente para aprovação …" at bounding box center [338, 221] width 595 height 181
click at [78, 318] on input "dialog" at bounding box center [230, 323] width 331 height 19
